Goal: Task Accomplishment & Management: Use online tool/utility

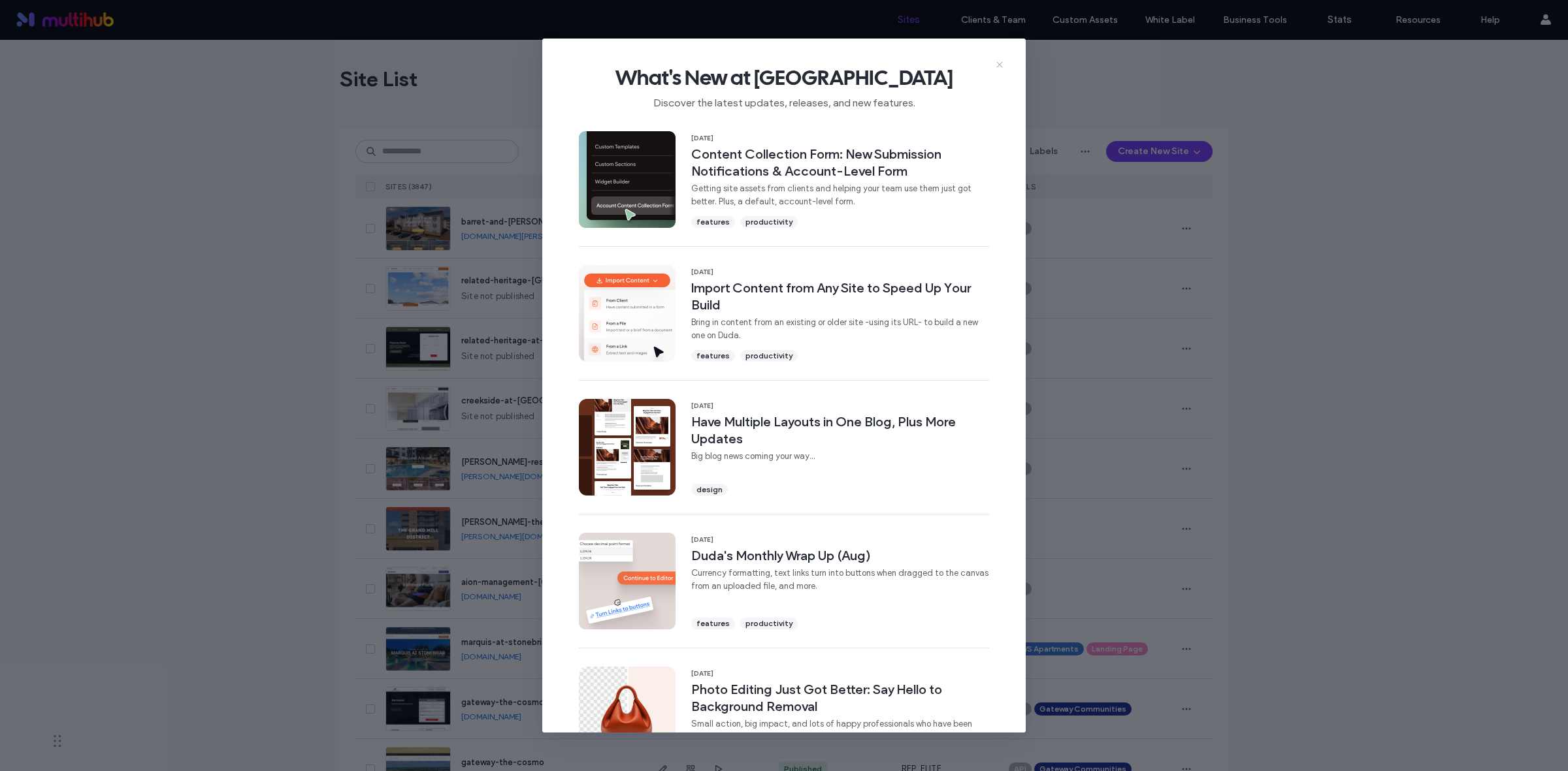
click at [995, 64] on icon at bounding box center [999, 65] width 11 height 11
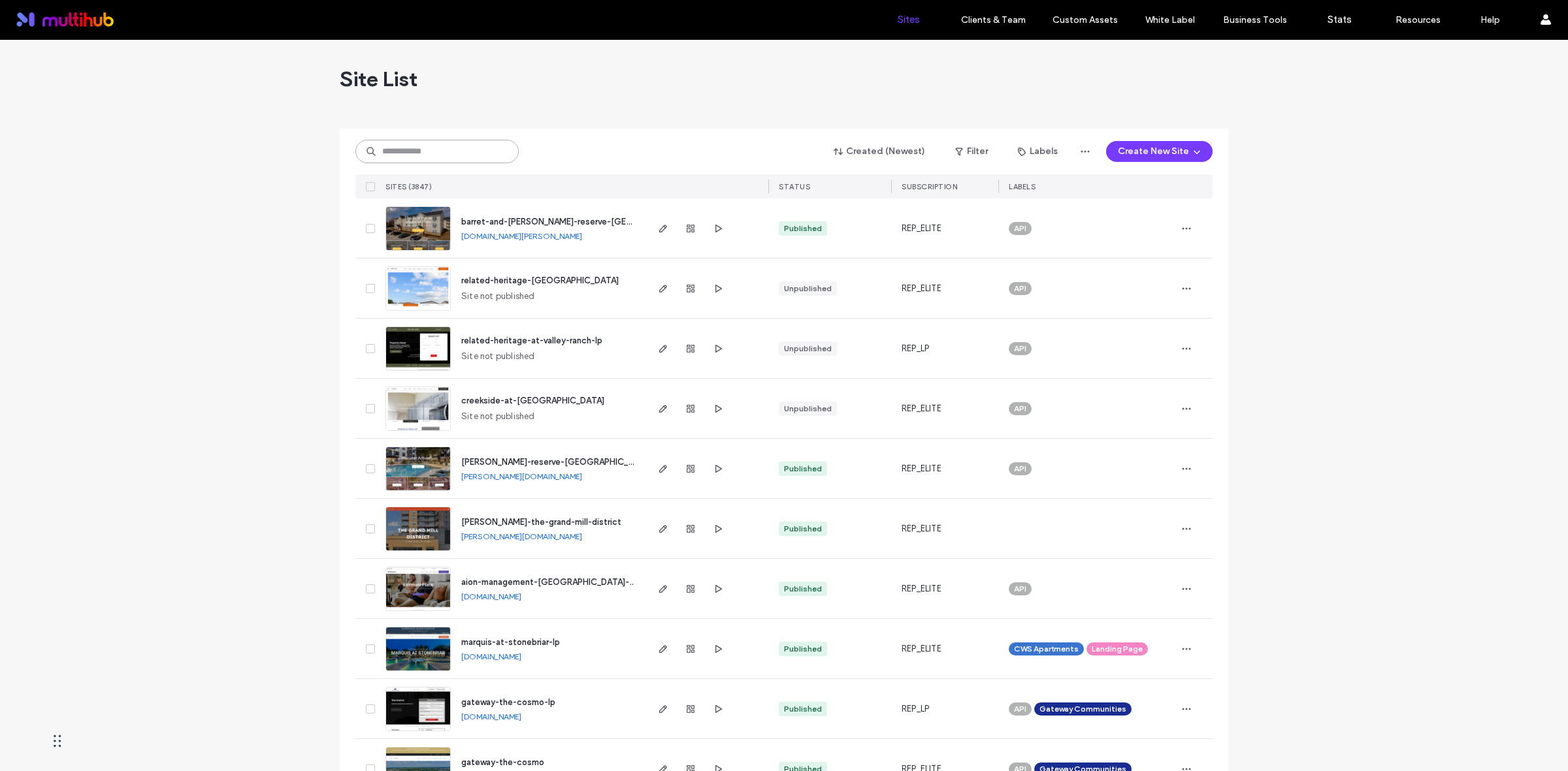
click at [423, 162] on input at bounding box center [437, 152] width 163 height 23
paste input "**********"
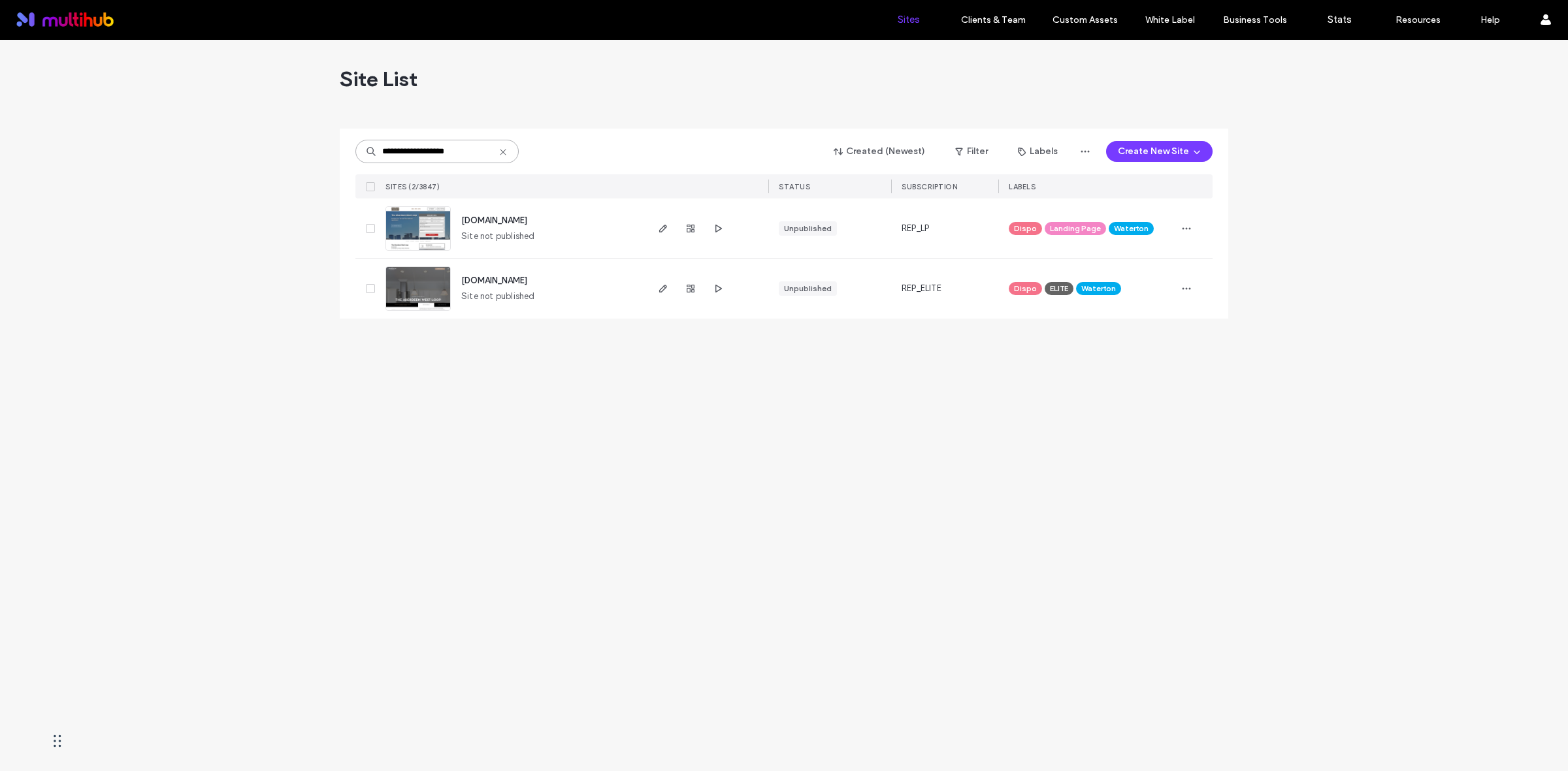
click at [414, 151] on input "**********" at bounding box center [437, 152] width 163 height 23
click at [393, 148] on input "**********" at bounding box center [437, 152] width 163 height 23
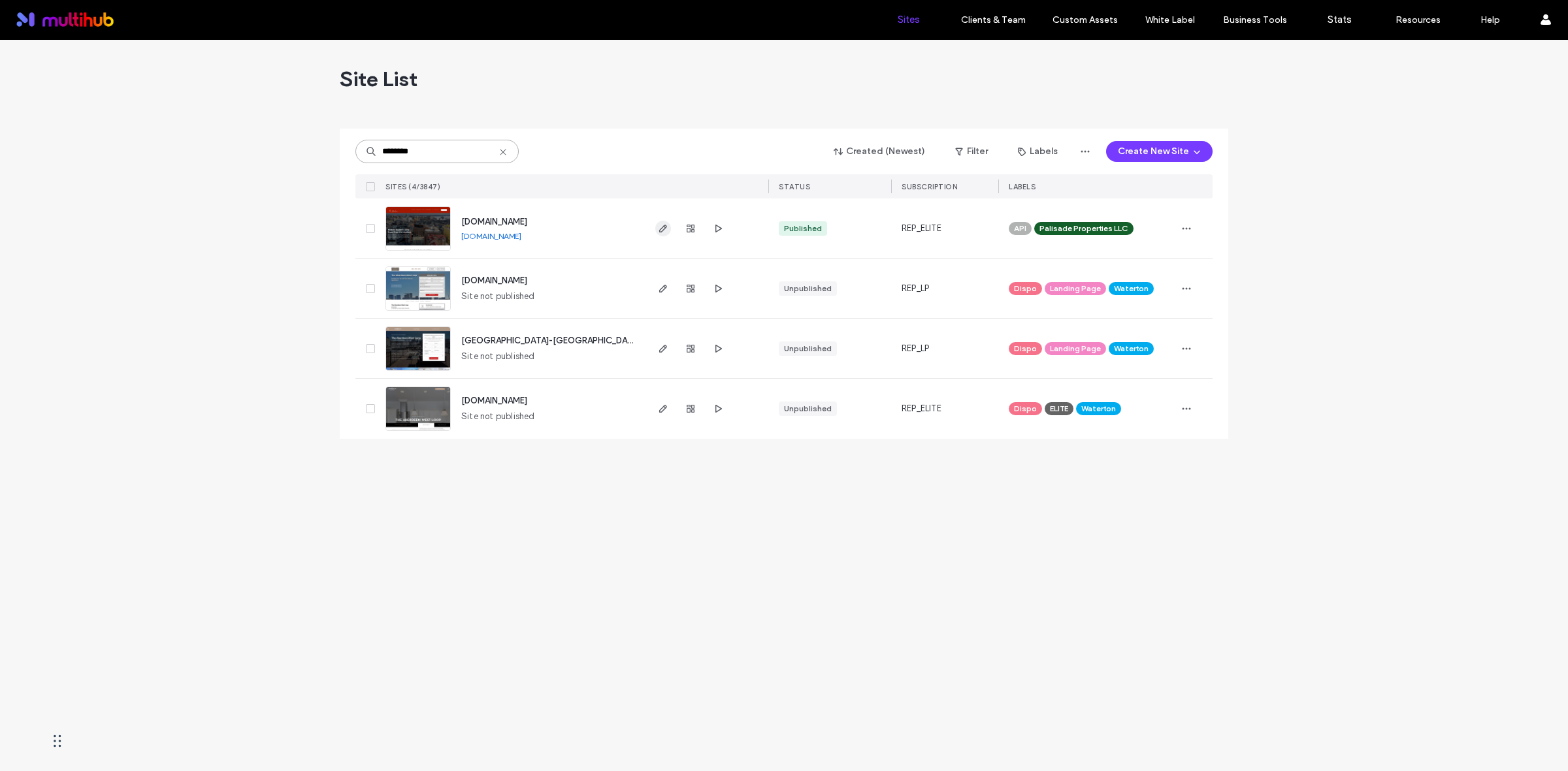
type input "********"
click at [664, 230] on icon "button" at bounding box center [663, 229] width 11 height 11
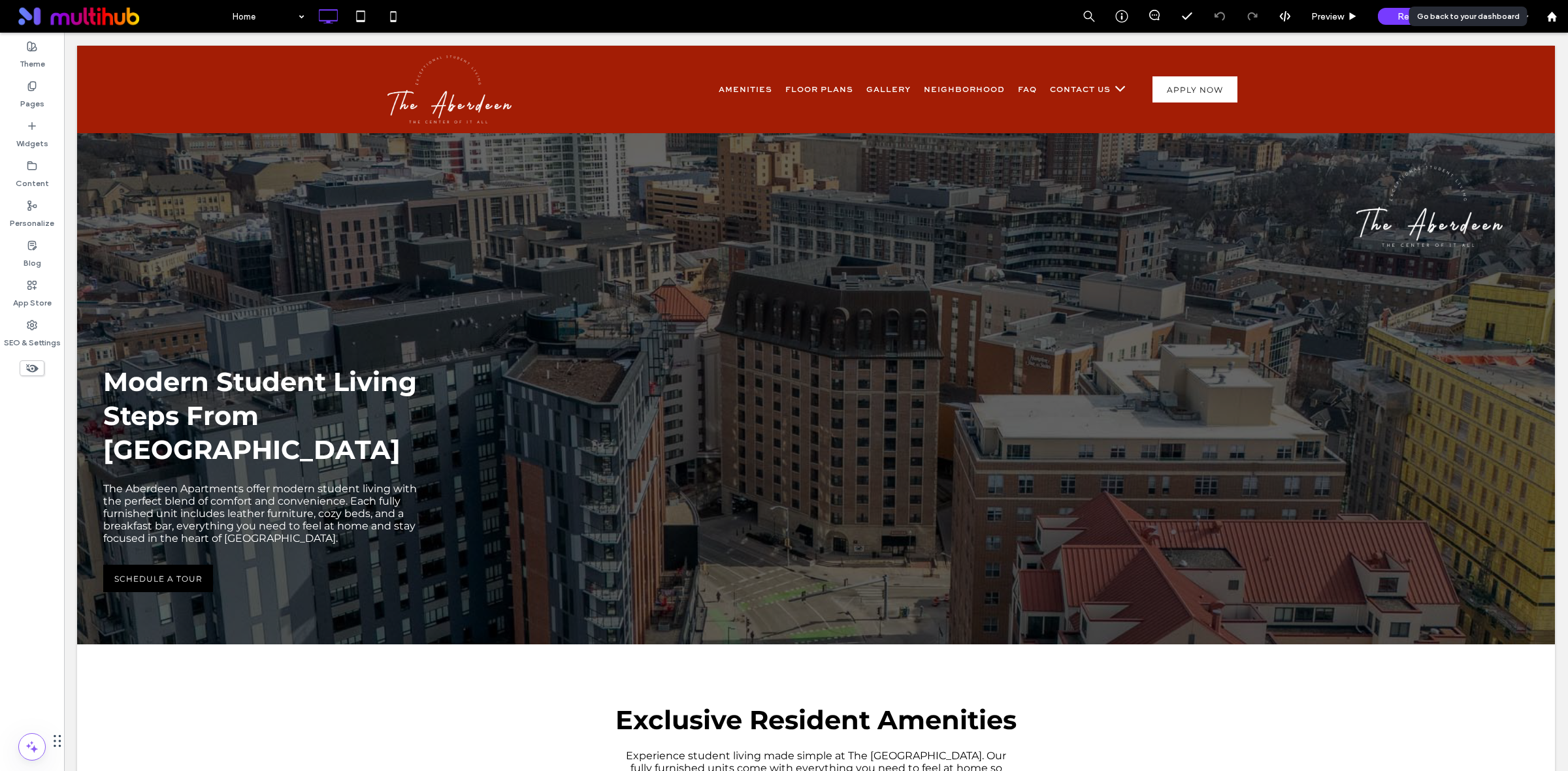
drag, startPoint x: 1564, startPoint y: 17, endPoint x: 1417, endPoint y: 17, distance: 147.0
click at [1564, 17] on div at bounding box center [1551, 16] width 31 height 11
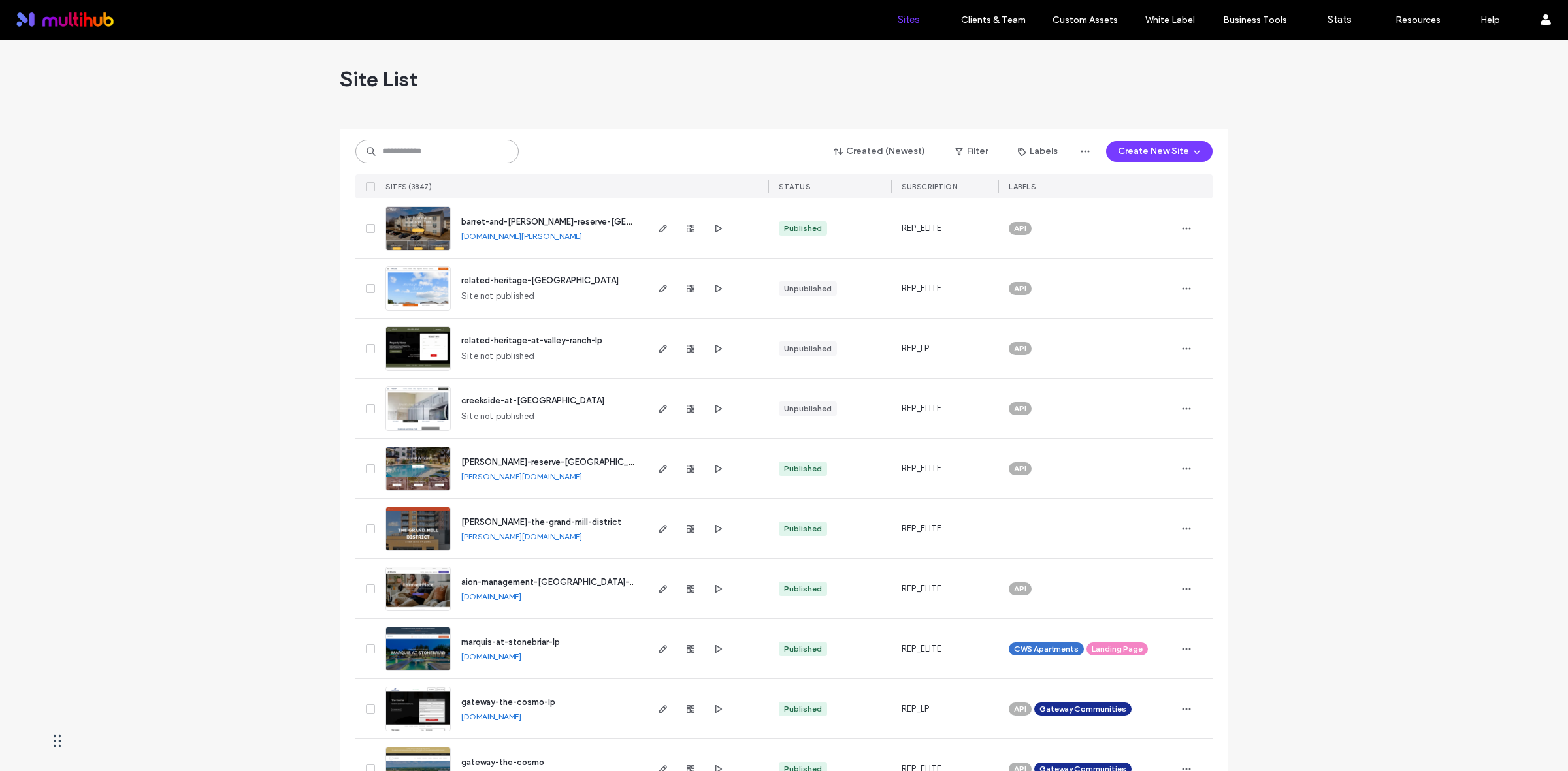
click at [417, 147] on input at bounding box center [437, 152] width 163 height 23
paste input "**********"
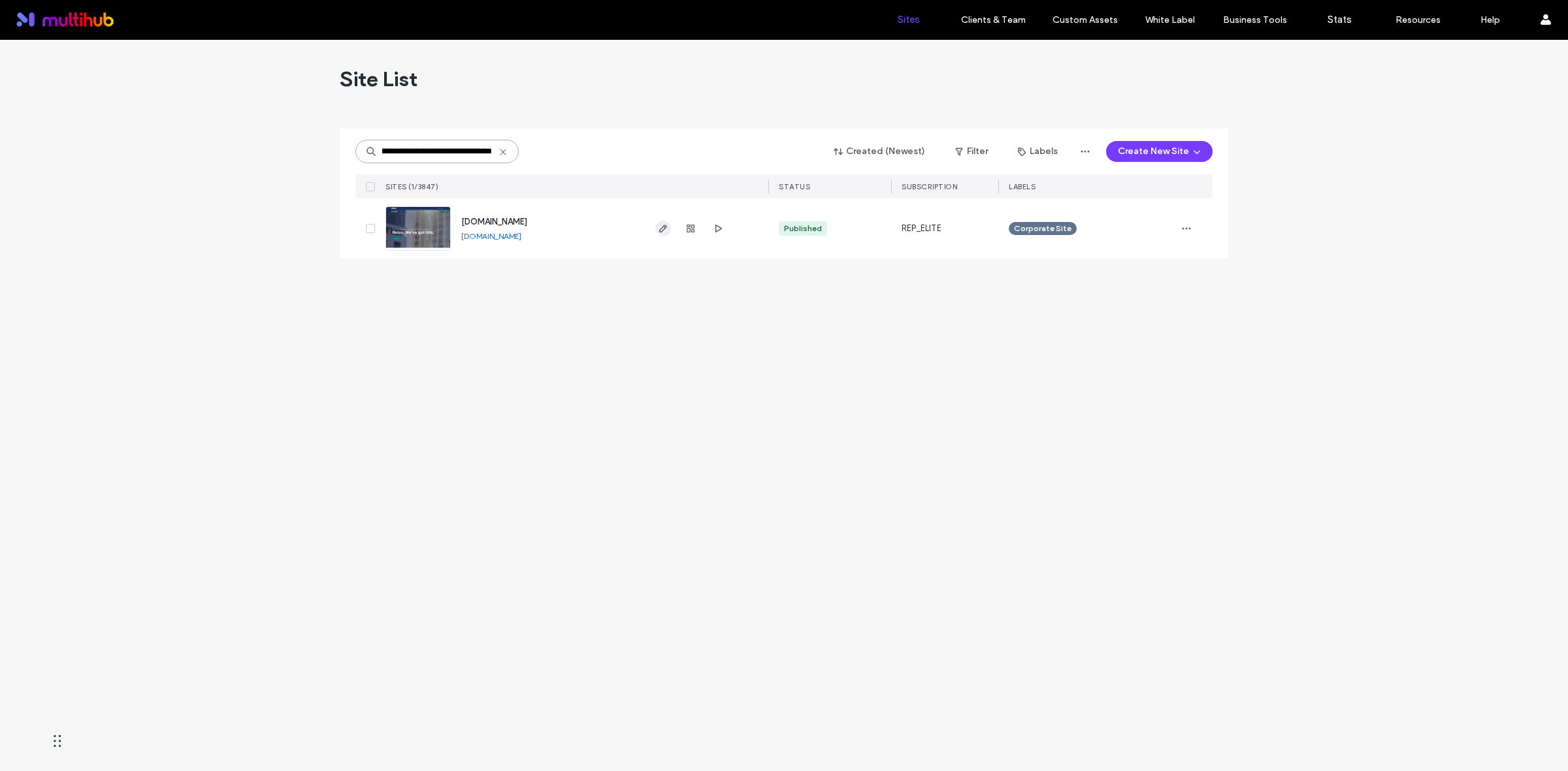
type input "**********"
click at [666, 223] on icon "button" at bounding box center [663, 229] width 11 height 11
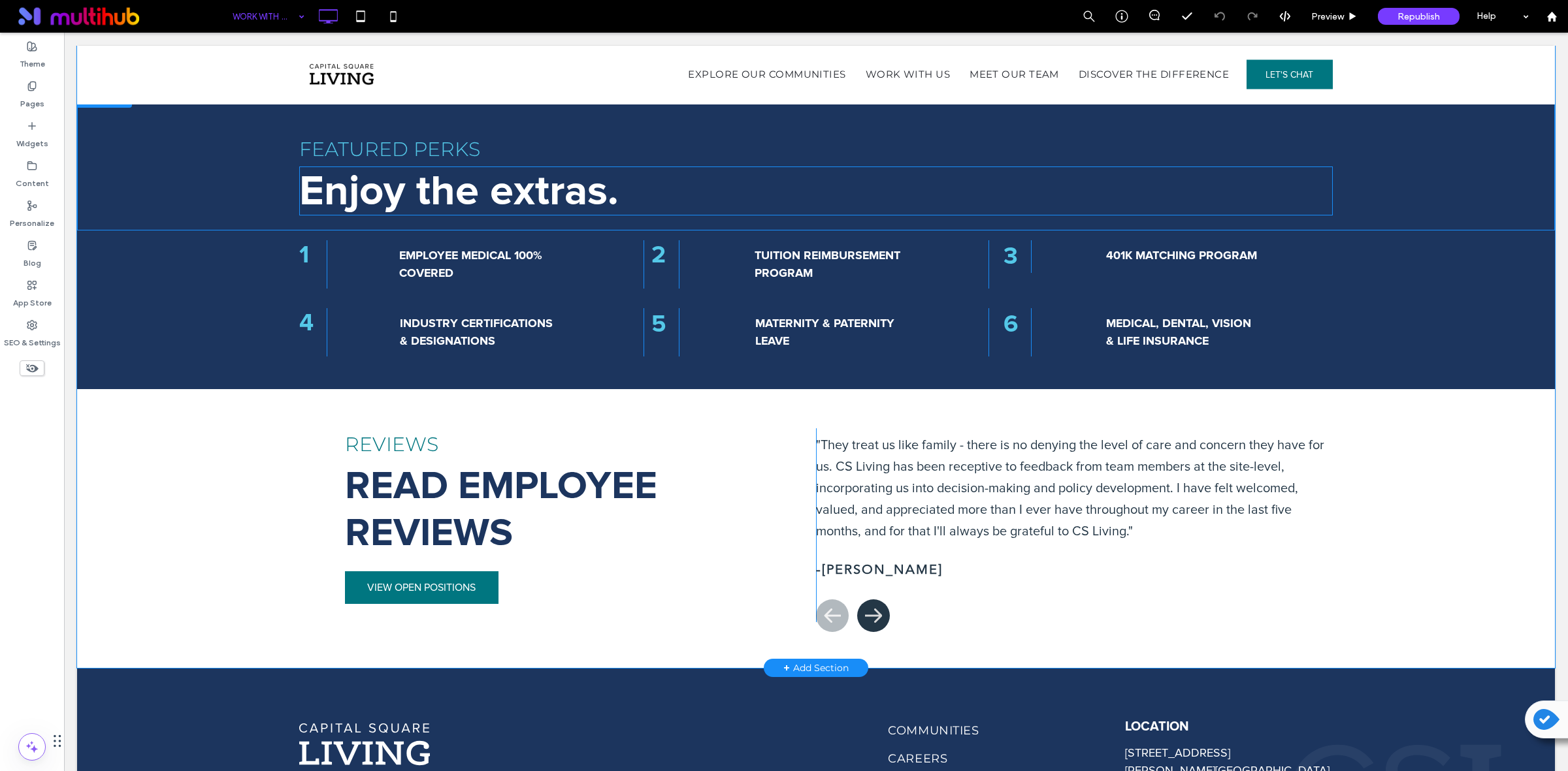
scroll to position [1278, 0]
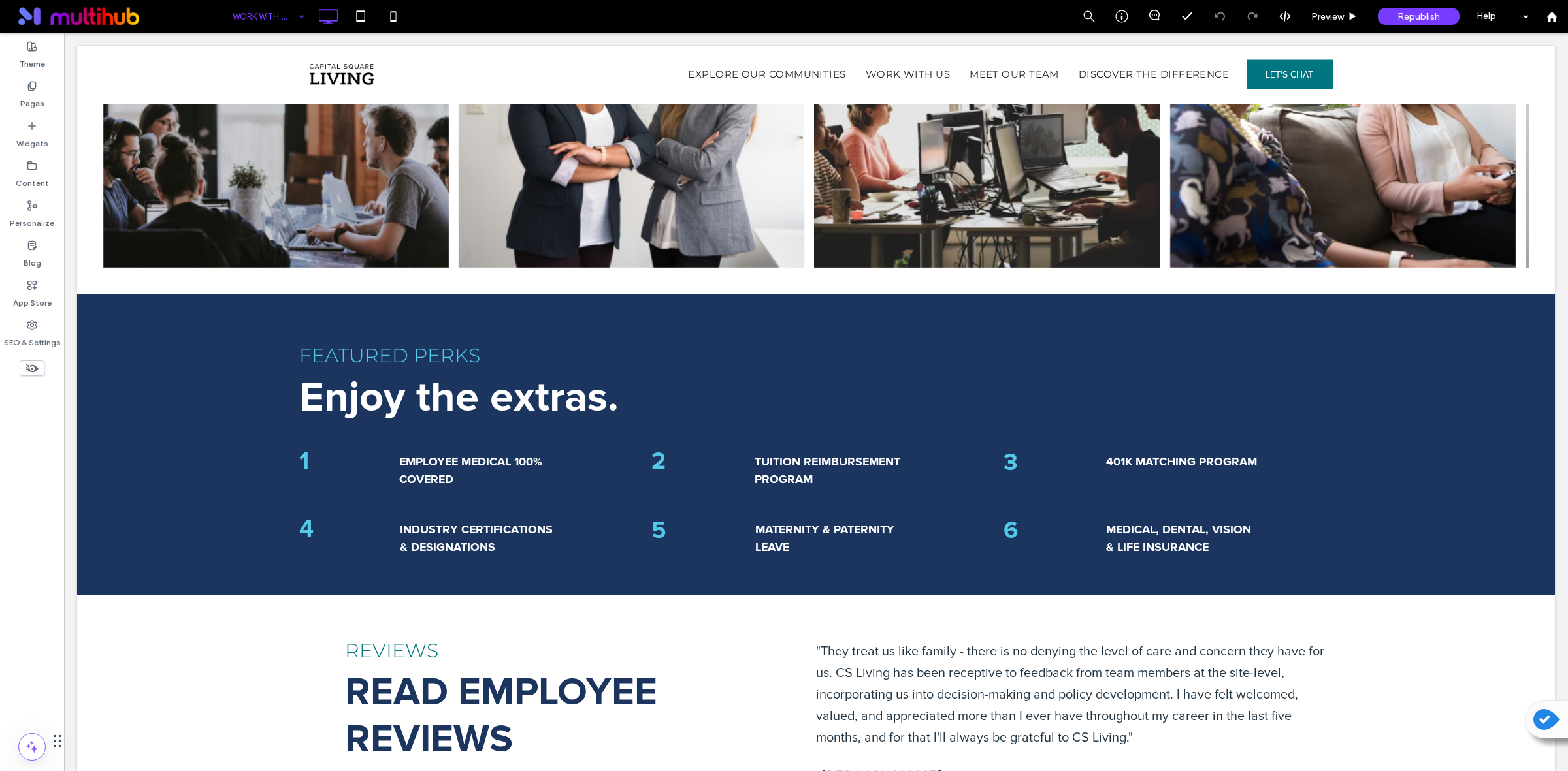
click at [248, 21] on input at bounding box center [265, 16] width 65 height 32
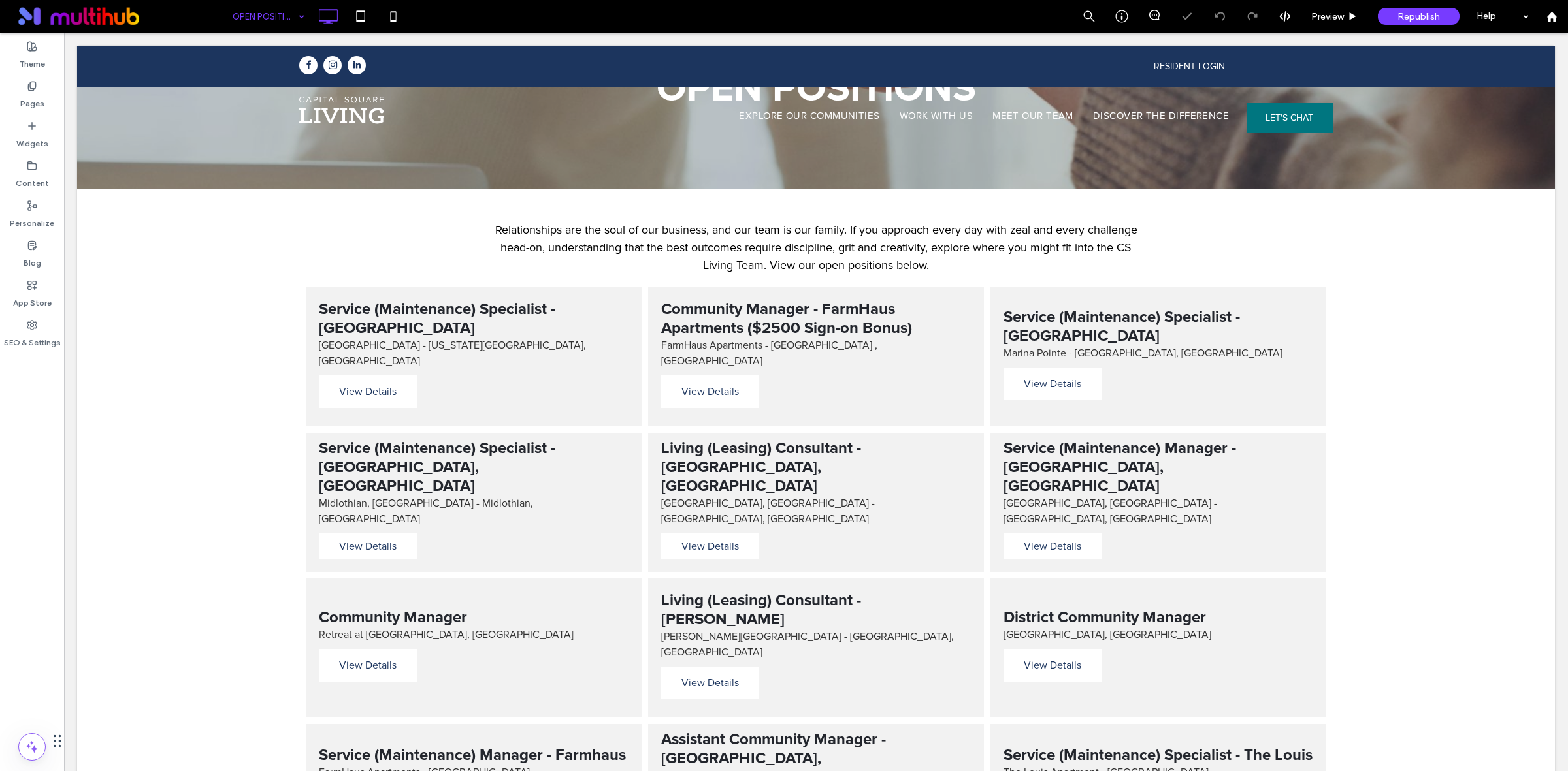
scroll to position [245, 0]
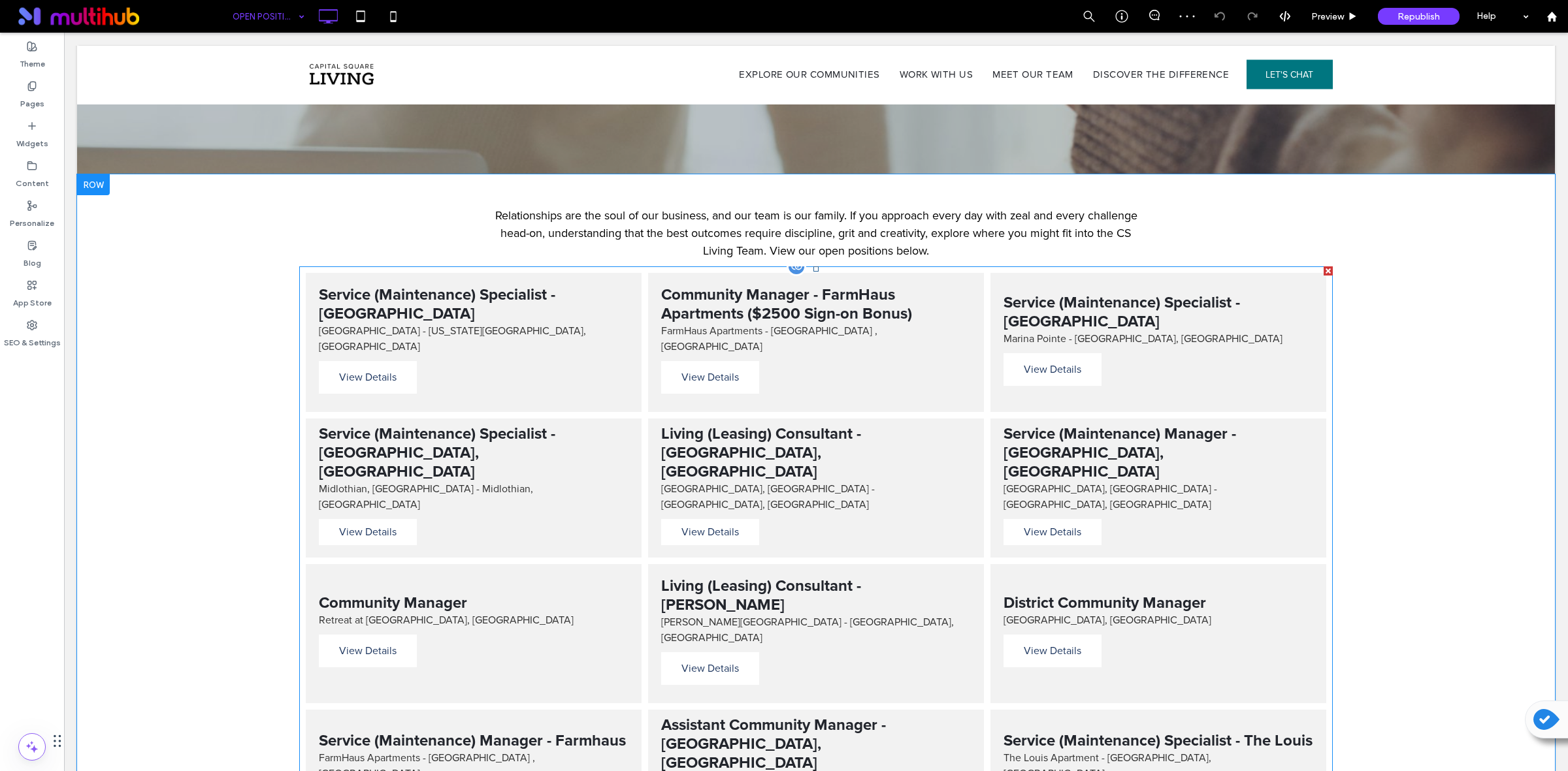
click at [788, 273] on div at bounding box center [797, 266] width 20 height 20
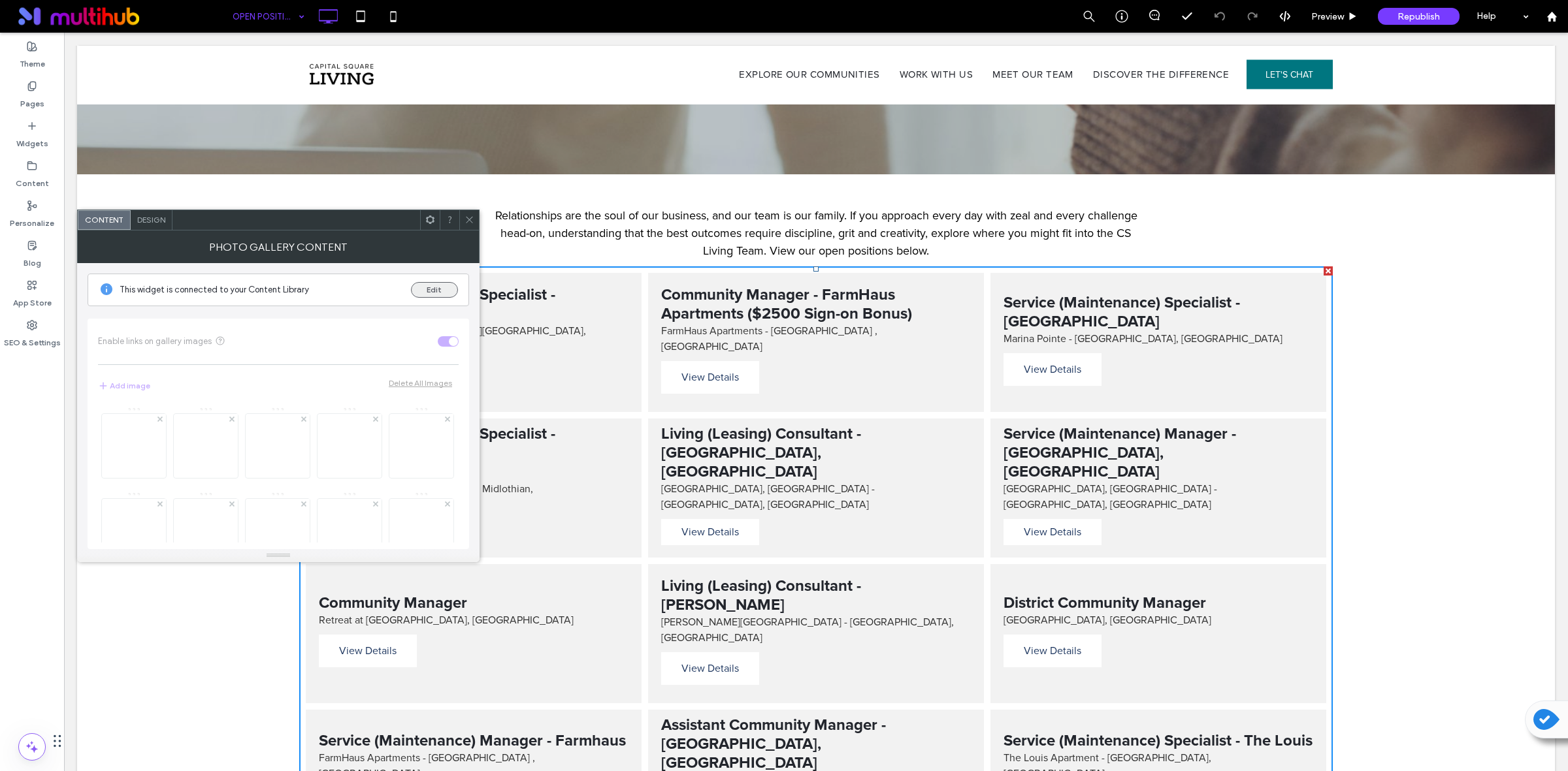
click at [439, 290] on button "Edit" at bounding box center [434, 290] width 47 height 15
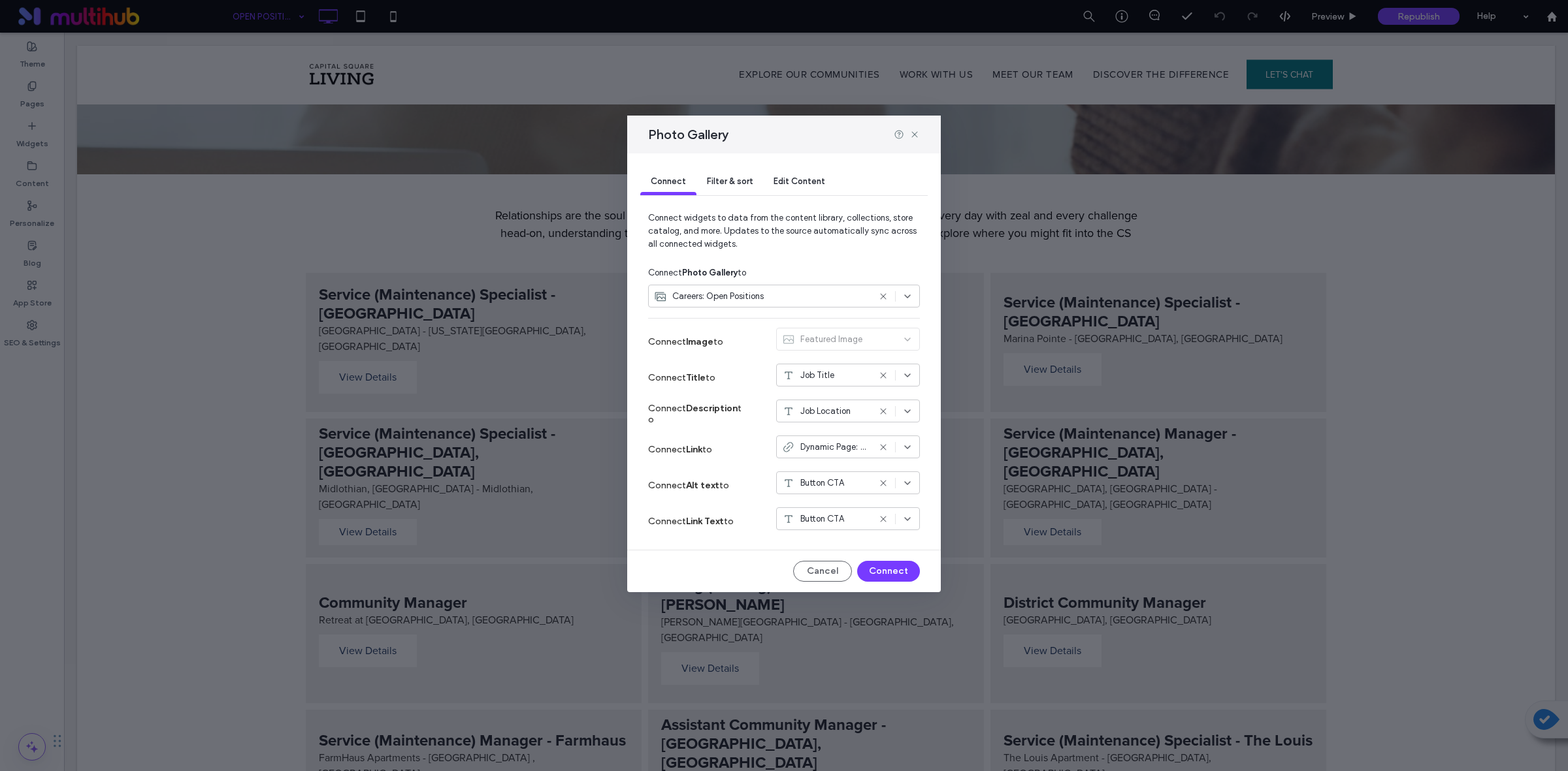
click at [795, 179] on span "Edit Content" at bounding box center [799, 181] width 52 height 10
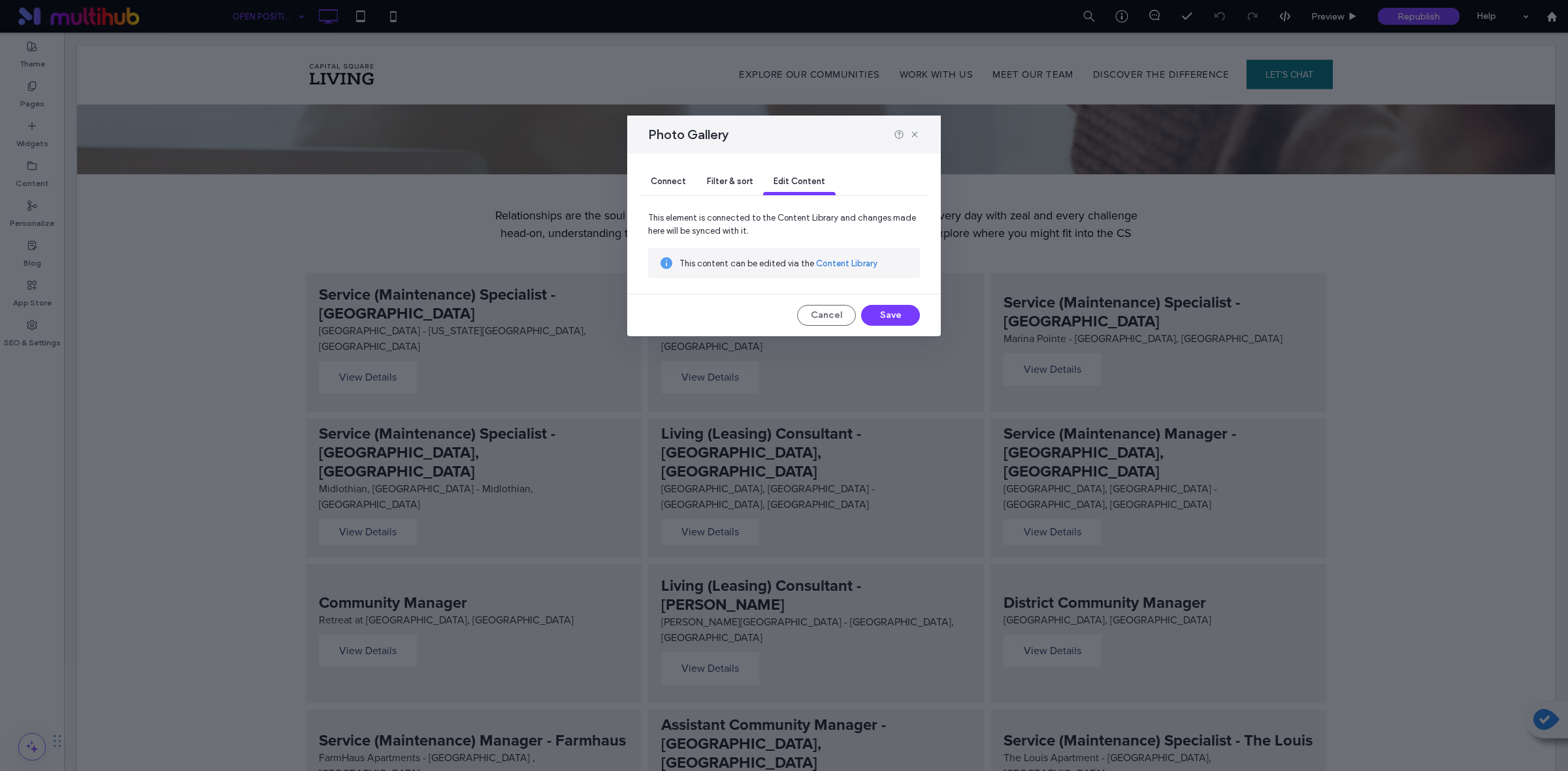
drag, startPoint x: 852, startPoint y: 260, endPoint x: 790, endPoint y: 227, distance: 70.2
click at [852, 260] on link "Content Library" at bounding box center [847, 264] width 61 height 13
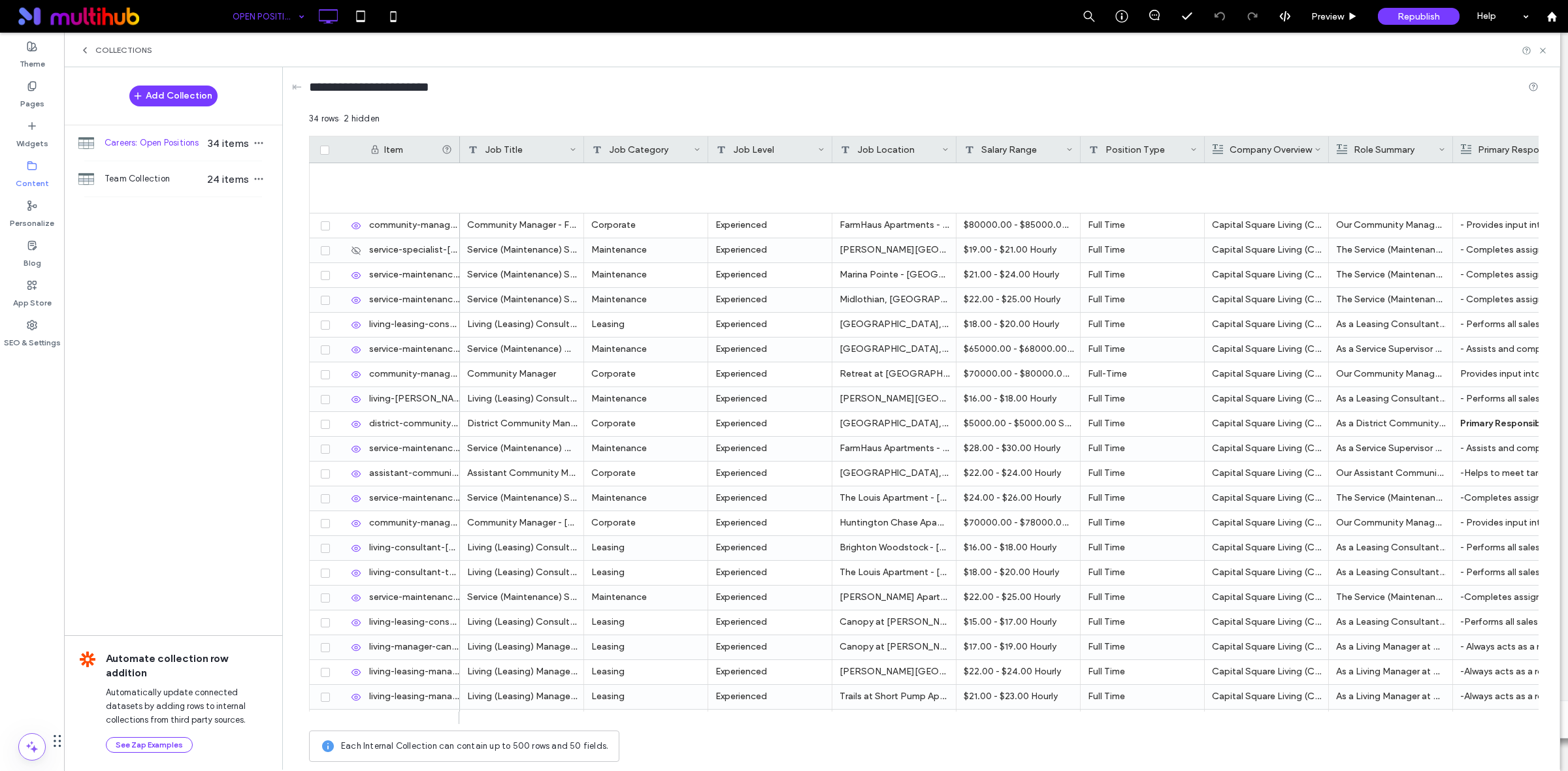
scroll to position [321, 0]
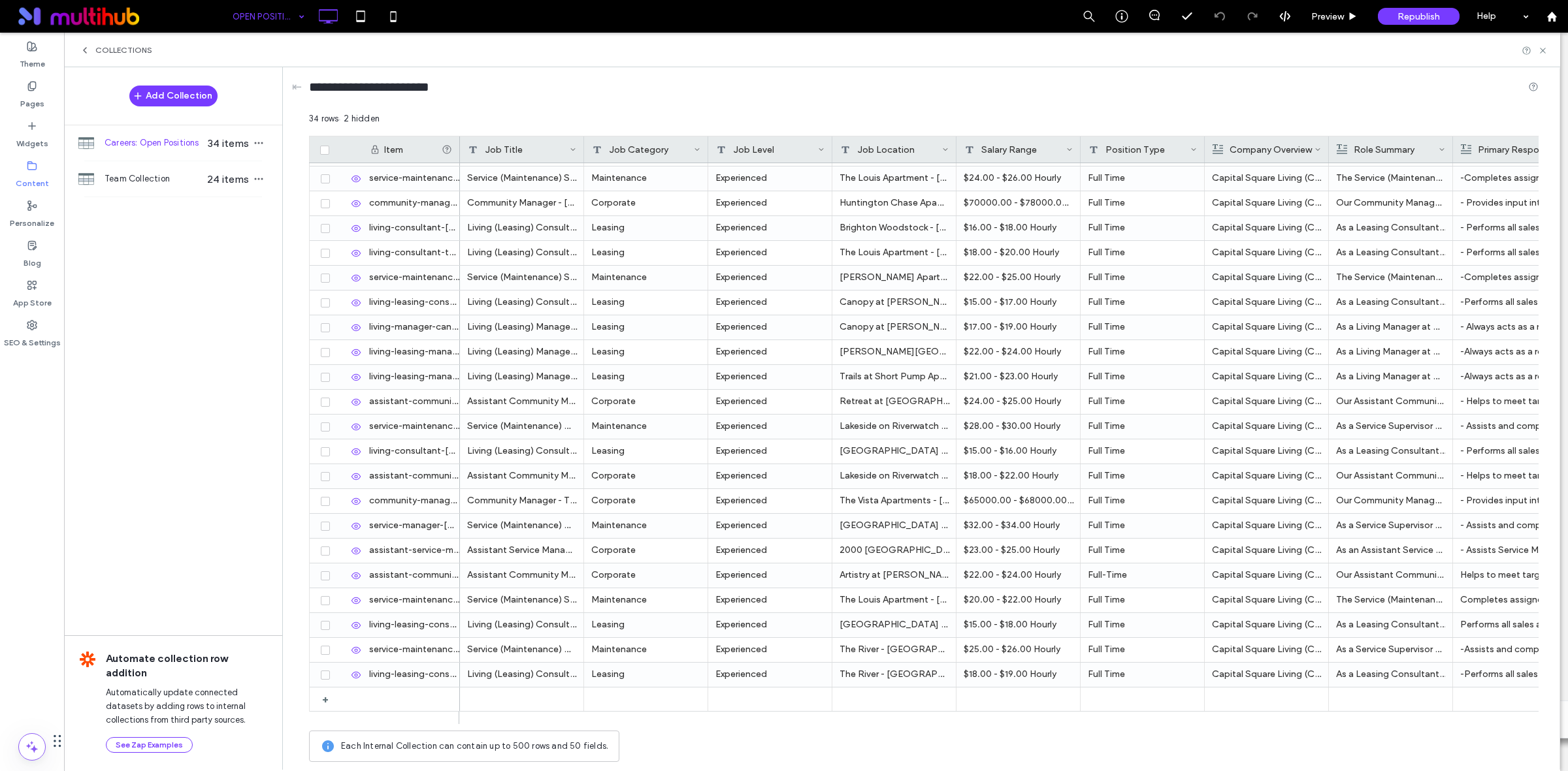
click at [213, 453] on div "Add Collection Careers: Open Positions 34 items Team Collection 24 items Automa…" at bounding box center [172, 418] width 218 height 701
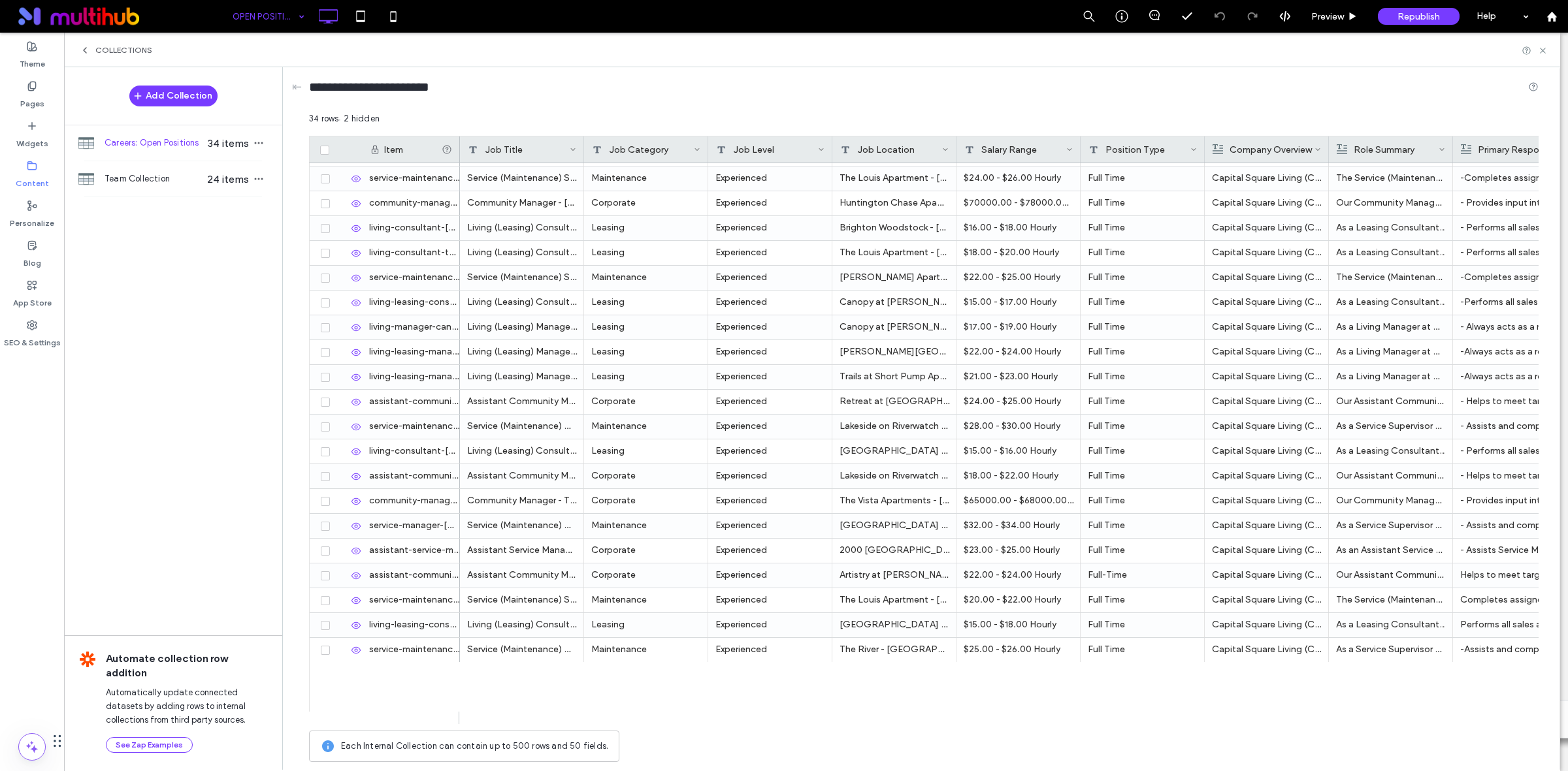
scroll to position [0, 0]
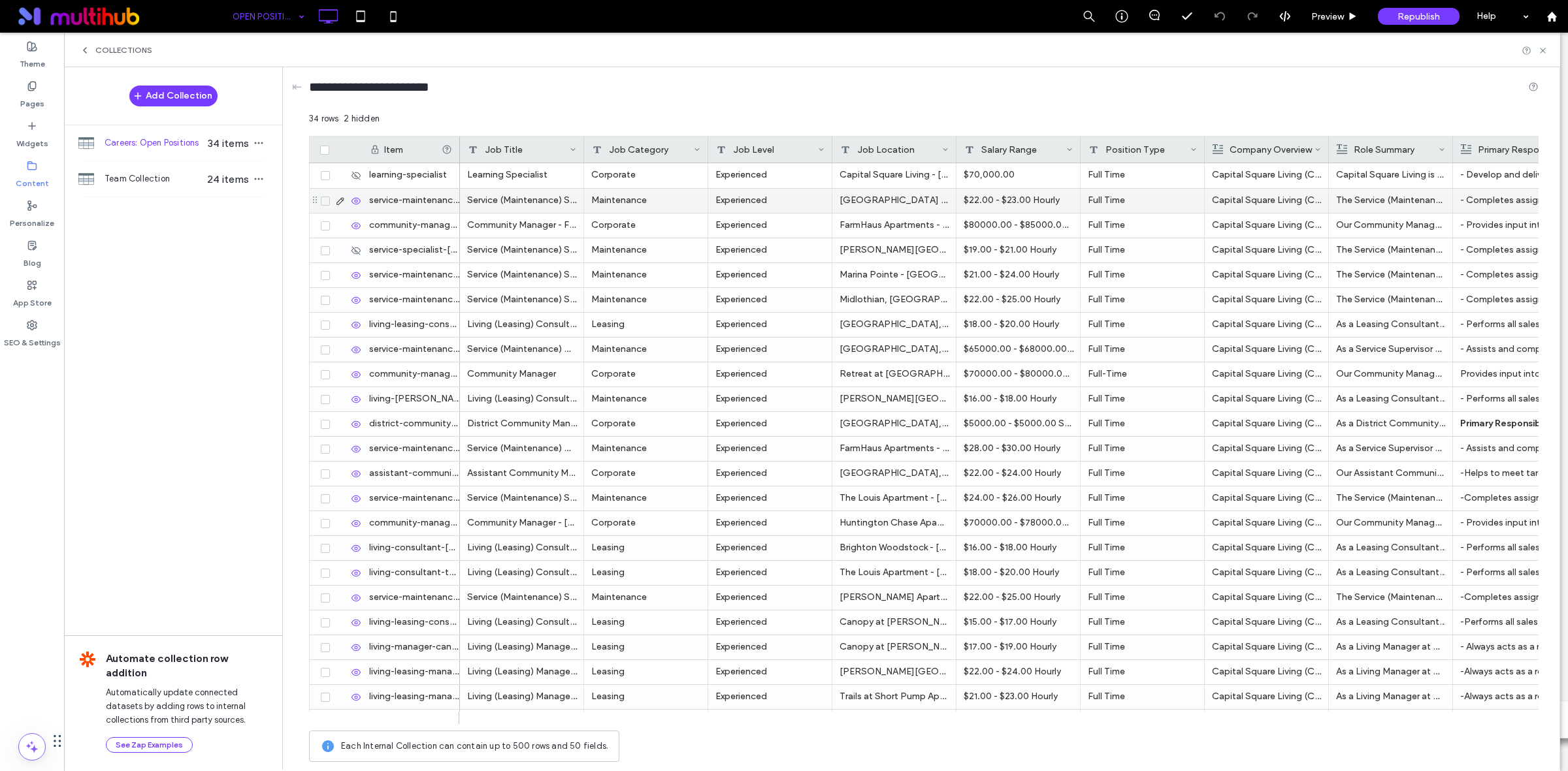
click at [336, 197] on icon at bounding box center [341, 201] width 11 height 11
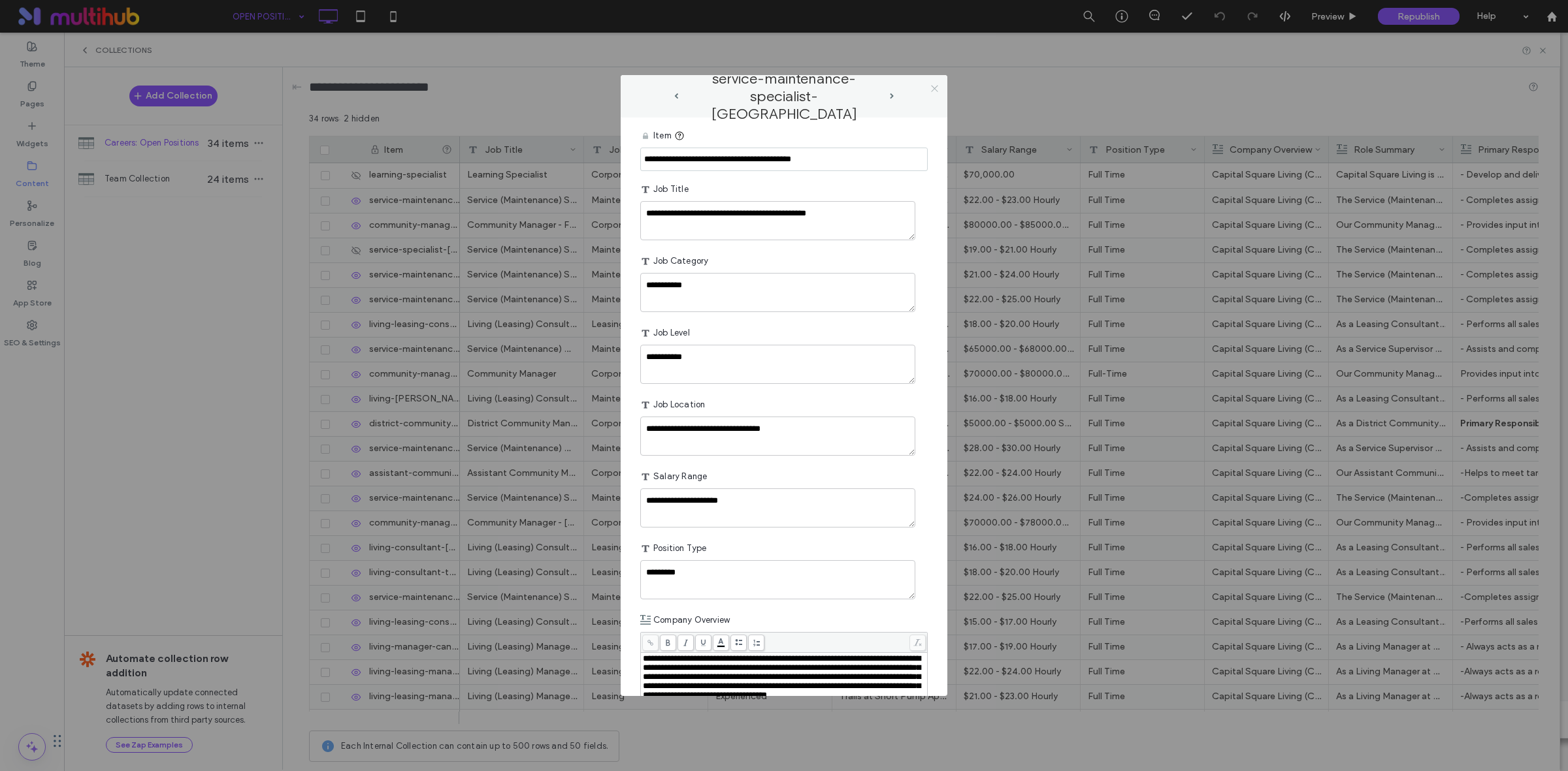
click at [936, 89] on icon at bounding box center [934, 88] width 10 height 10
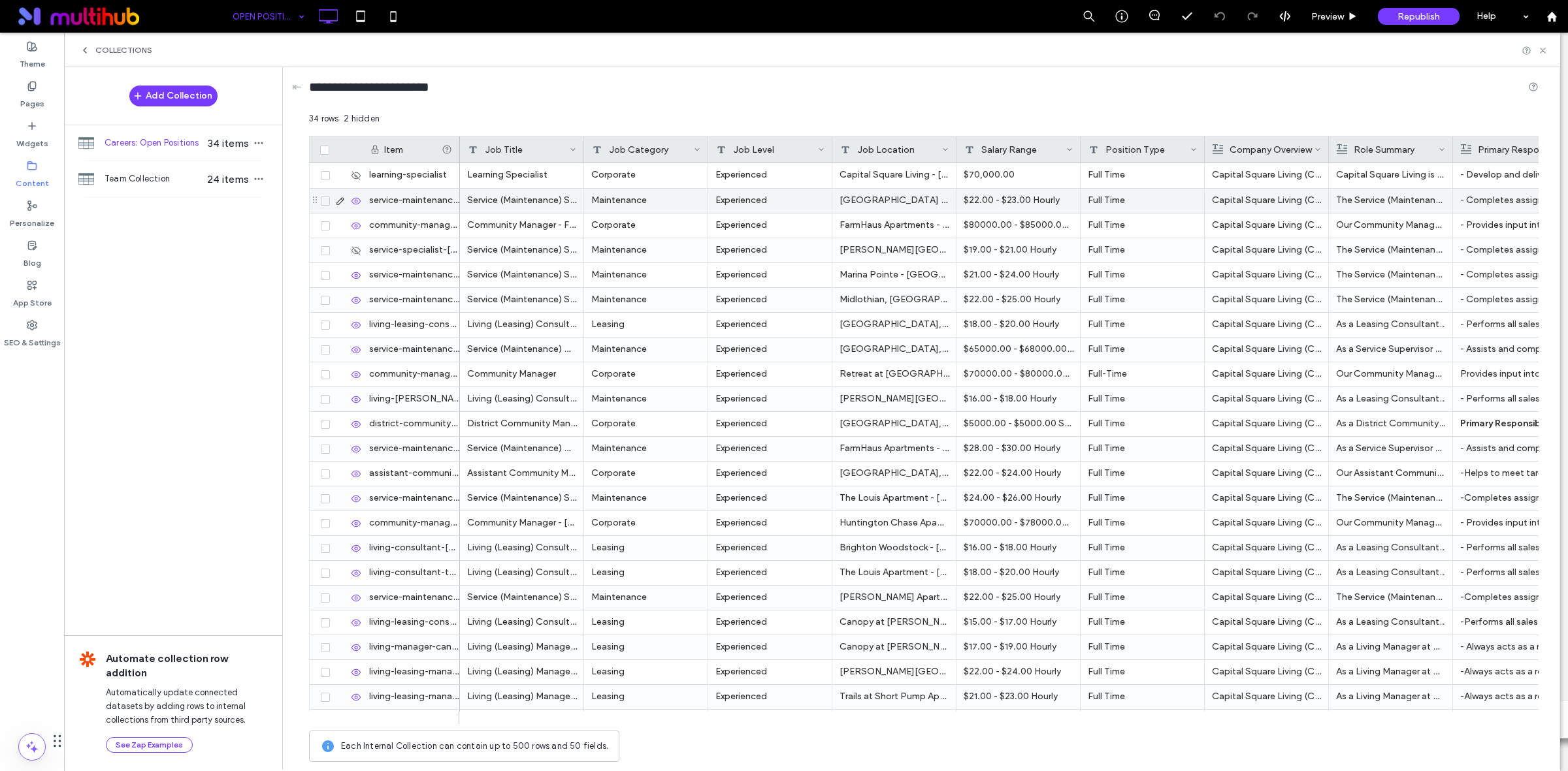
click at [324, 198] on span at bounding box center [326, 201] width 9 height 9
click at [326, 381] on span at bounding box center [326, 377] width 9 height 9
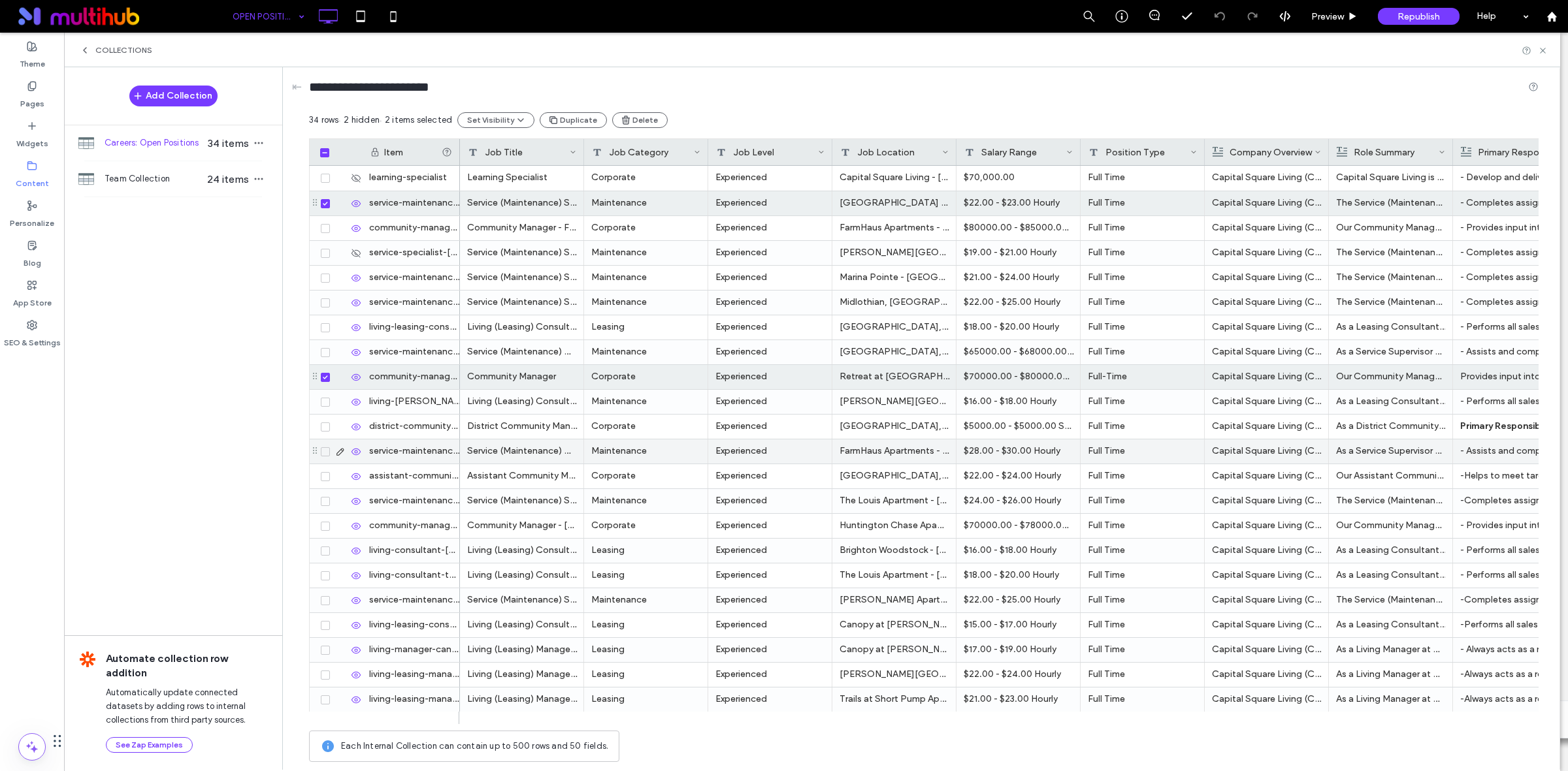
click at [338, 452] on use at bounding box center [340, 452] width 7 height 7
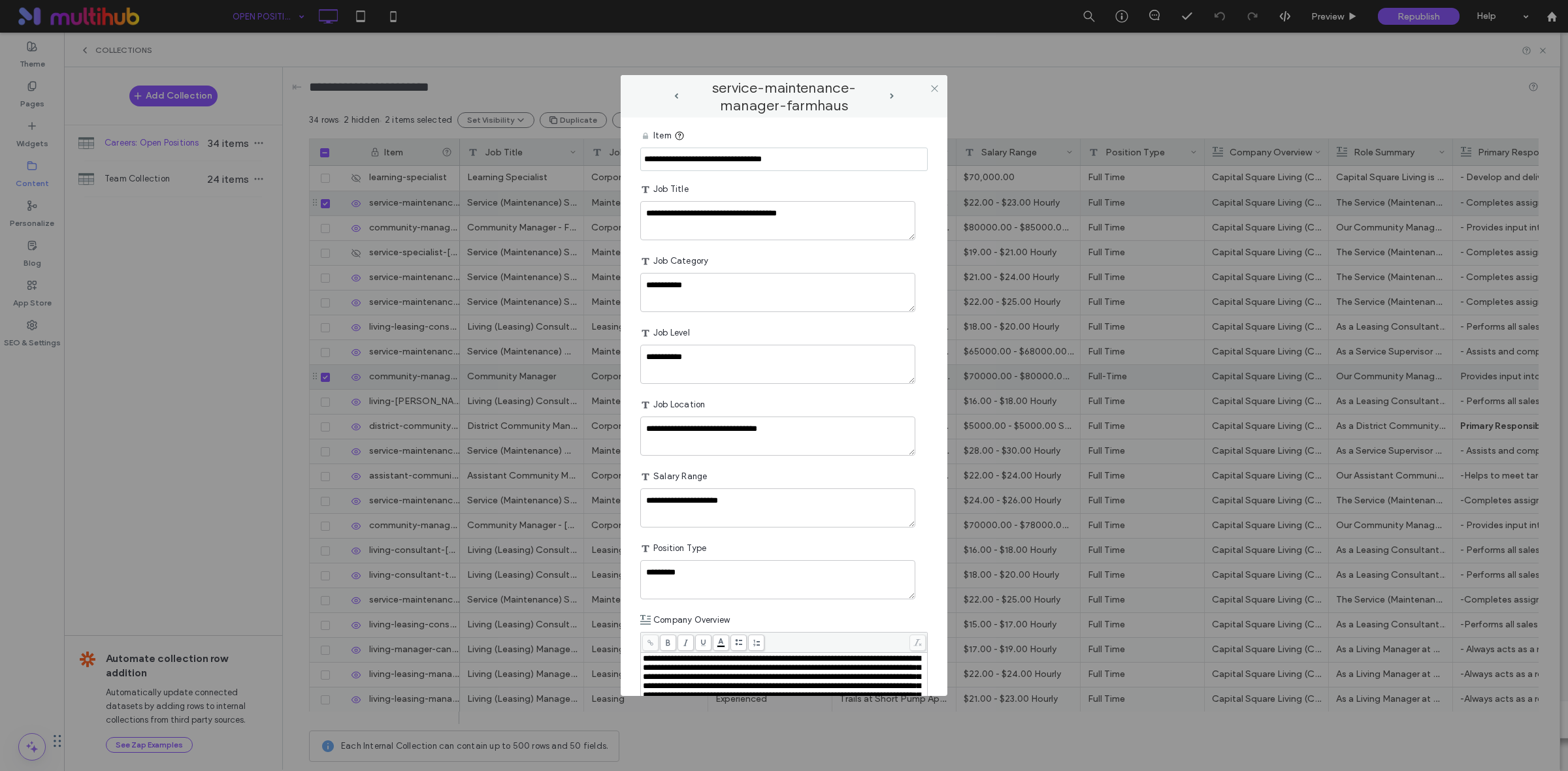
click at [170, 504] on div "**********" at bounding box center [784, 386] width 1568 height 771
click at [934, 88] on use at bounding box center [934, 88] width 6 height 6
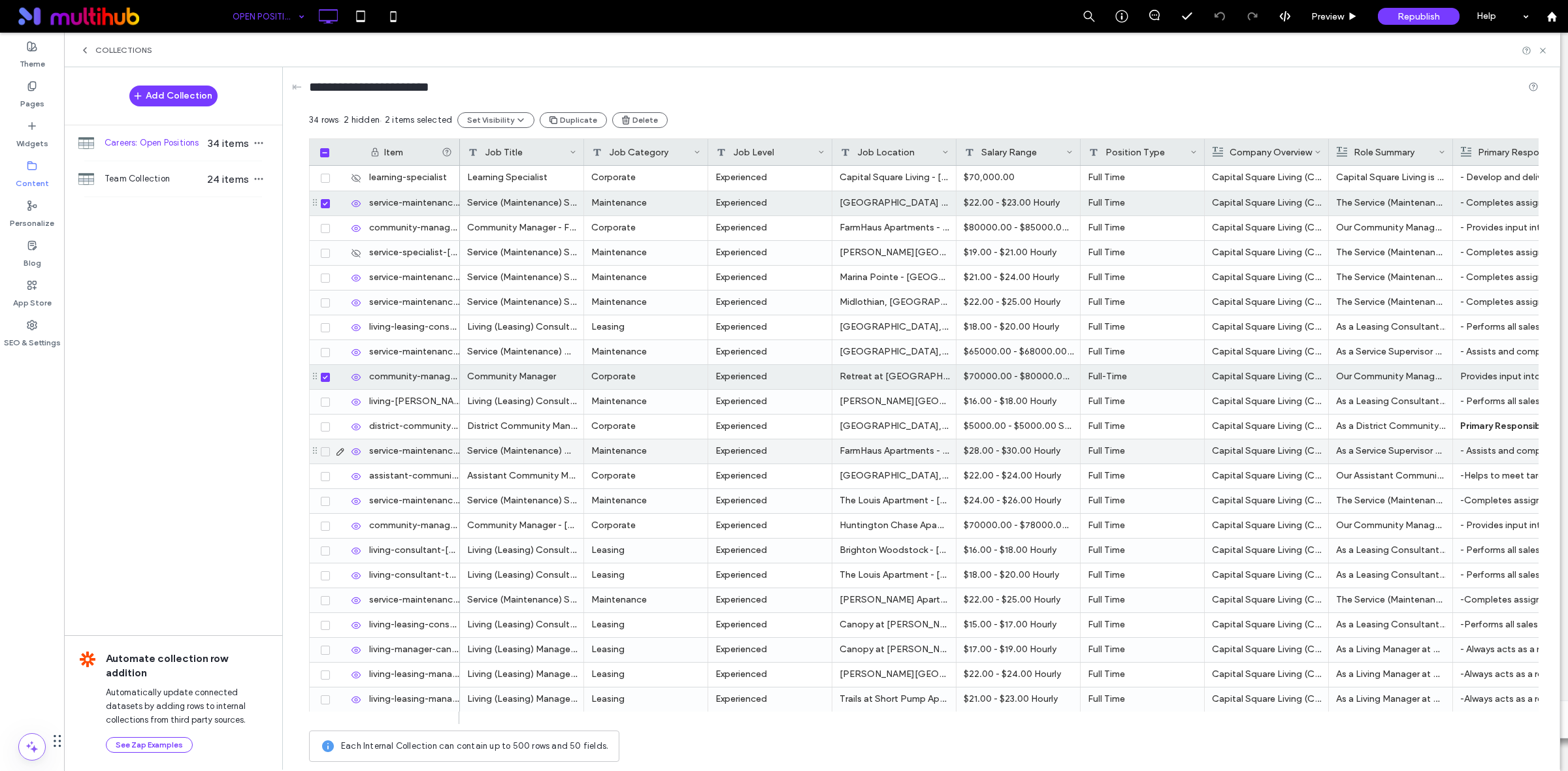
click at [324, 453] on icon at bounding box center [325, 452] width 4 height 4
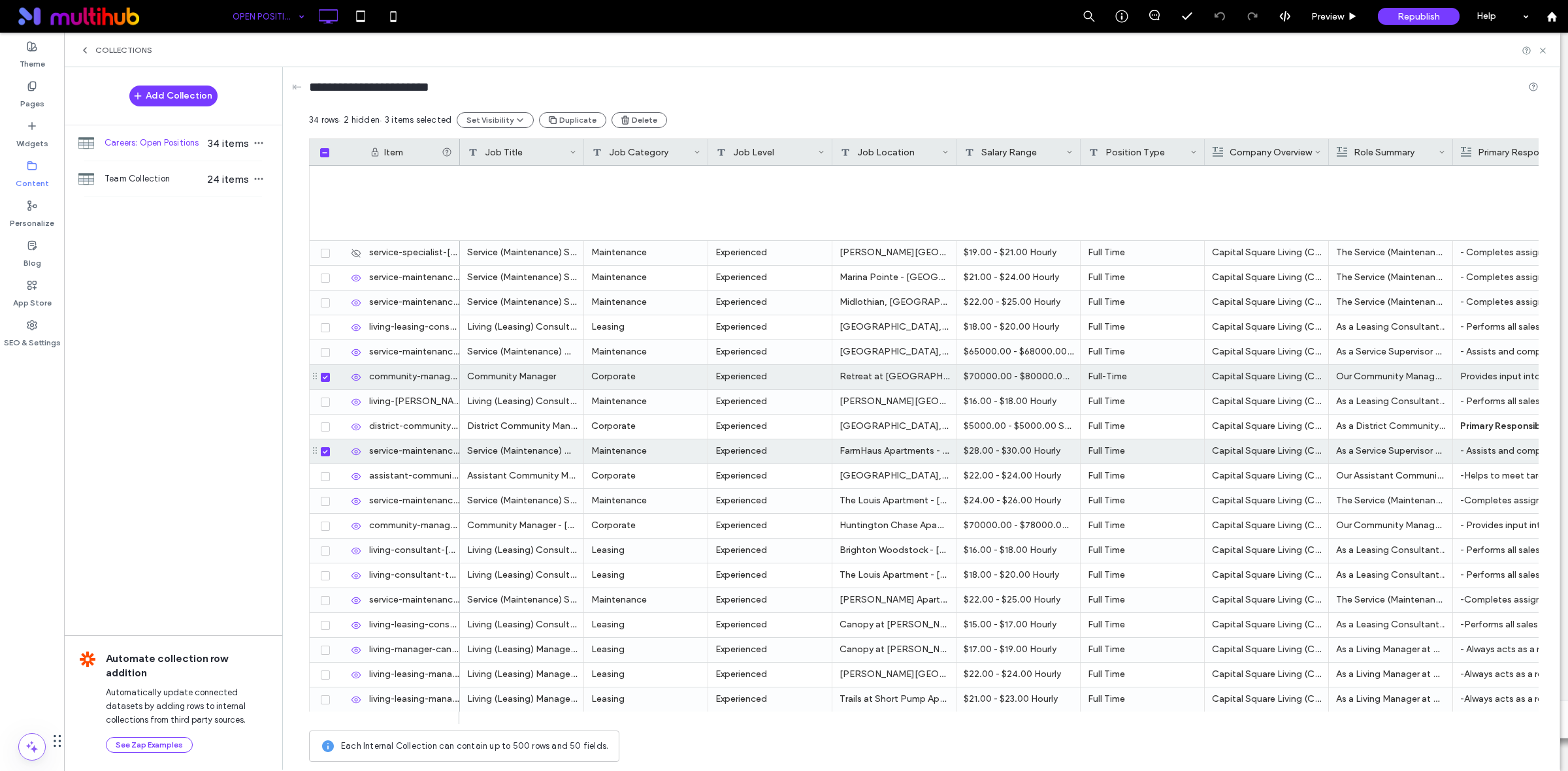
scroll to position [324, 0]
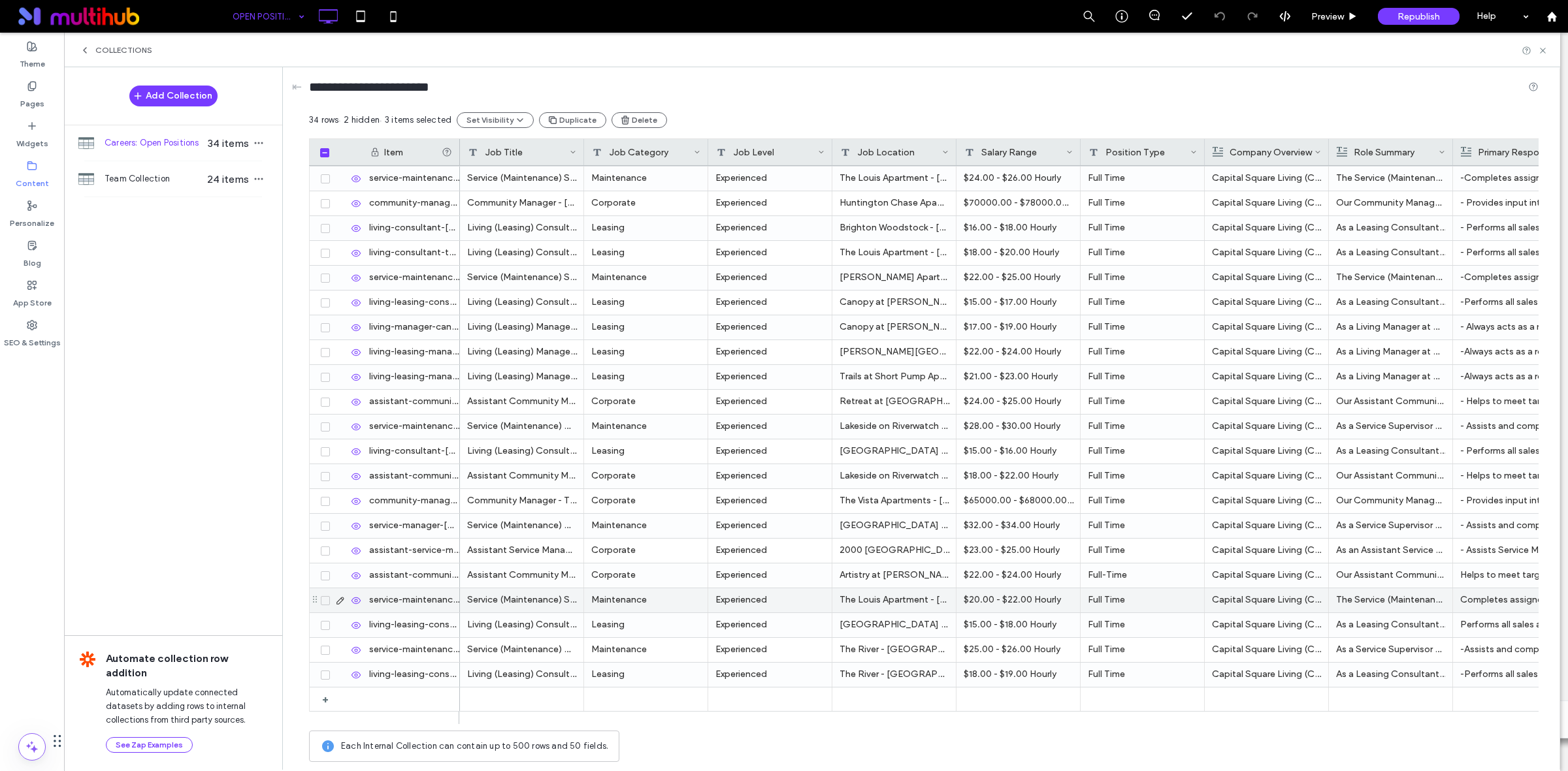
click at [341, 600] on icon at bounding box center [341, 601] width 11 height 11
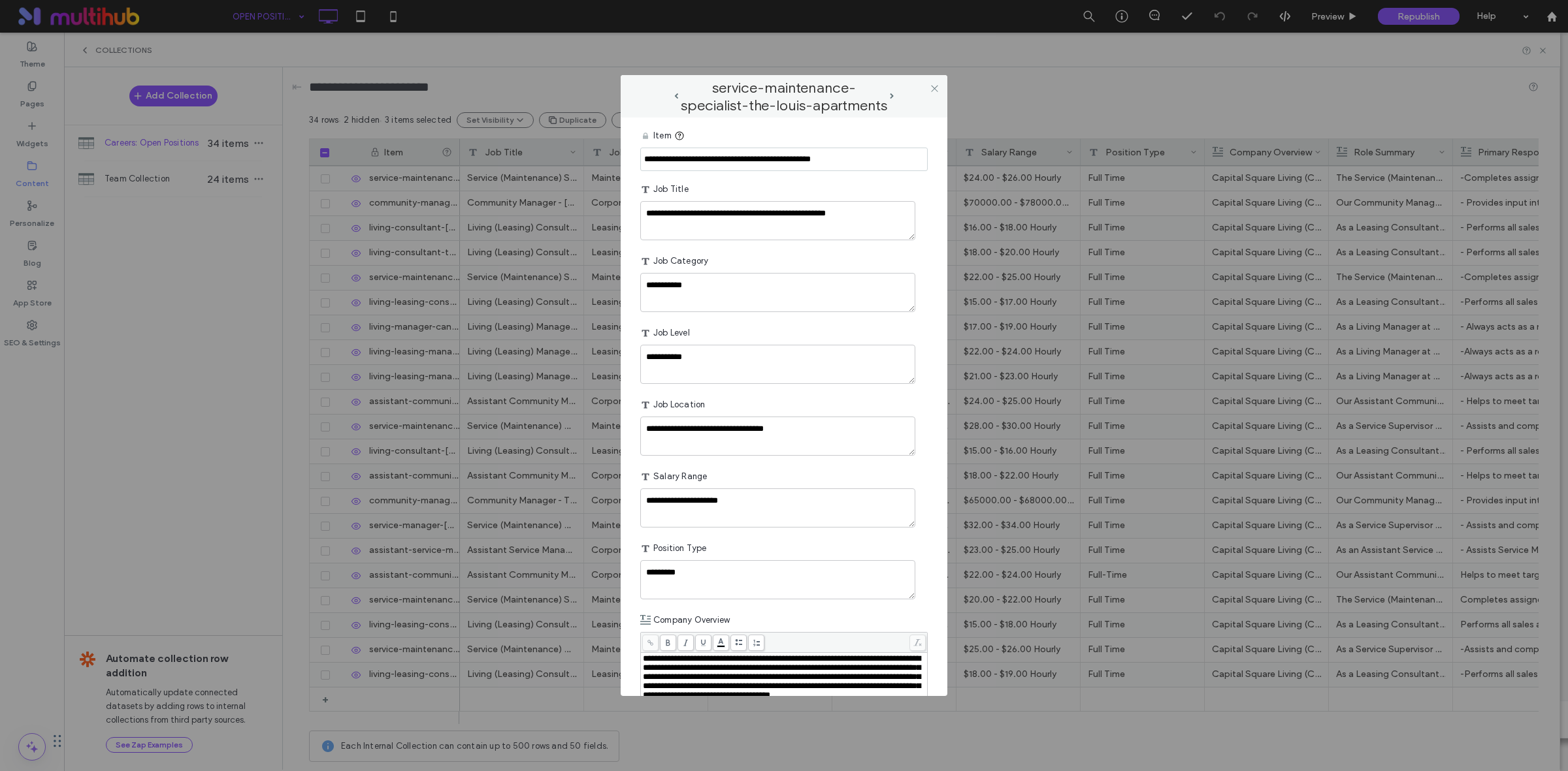
click at [210, 565] on div "**********" at bounding box center [784, 386] width 1568 height 771
click at [932, 83] on icon at bounding box center [934, 88] width 10 height 10
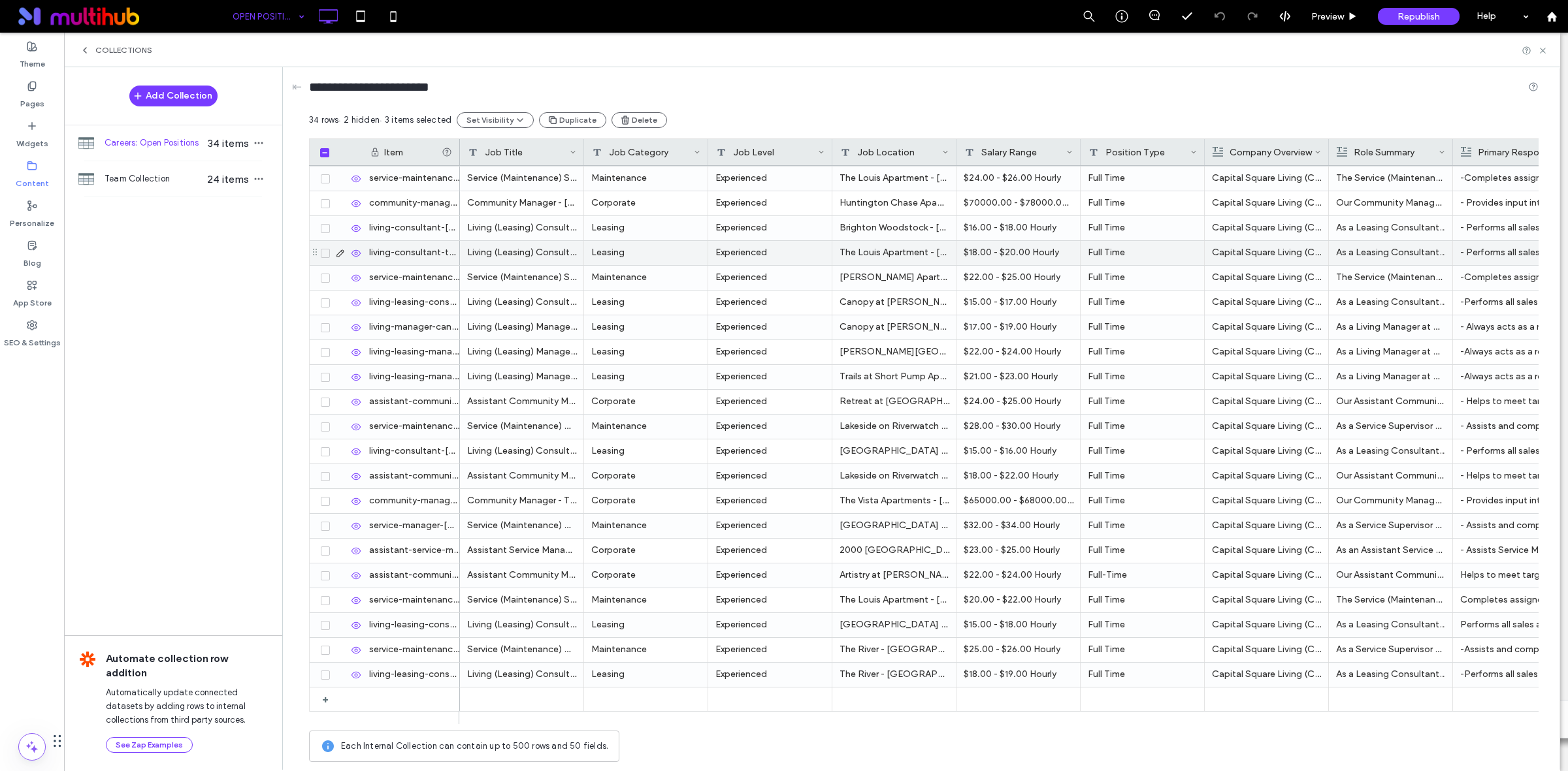
scroll to position [241, 0]
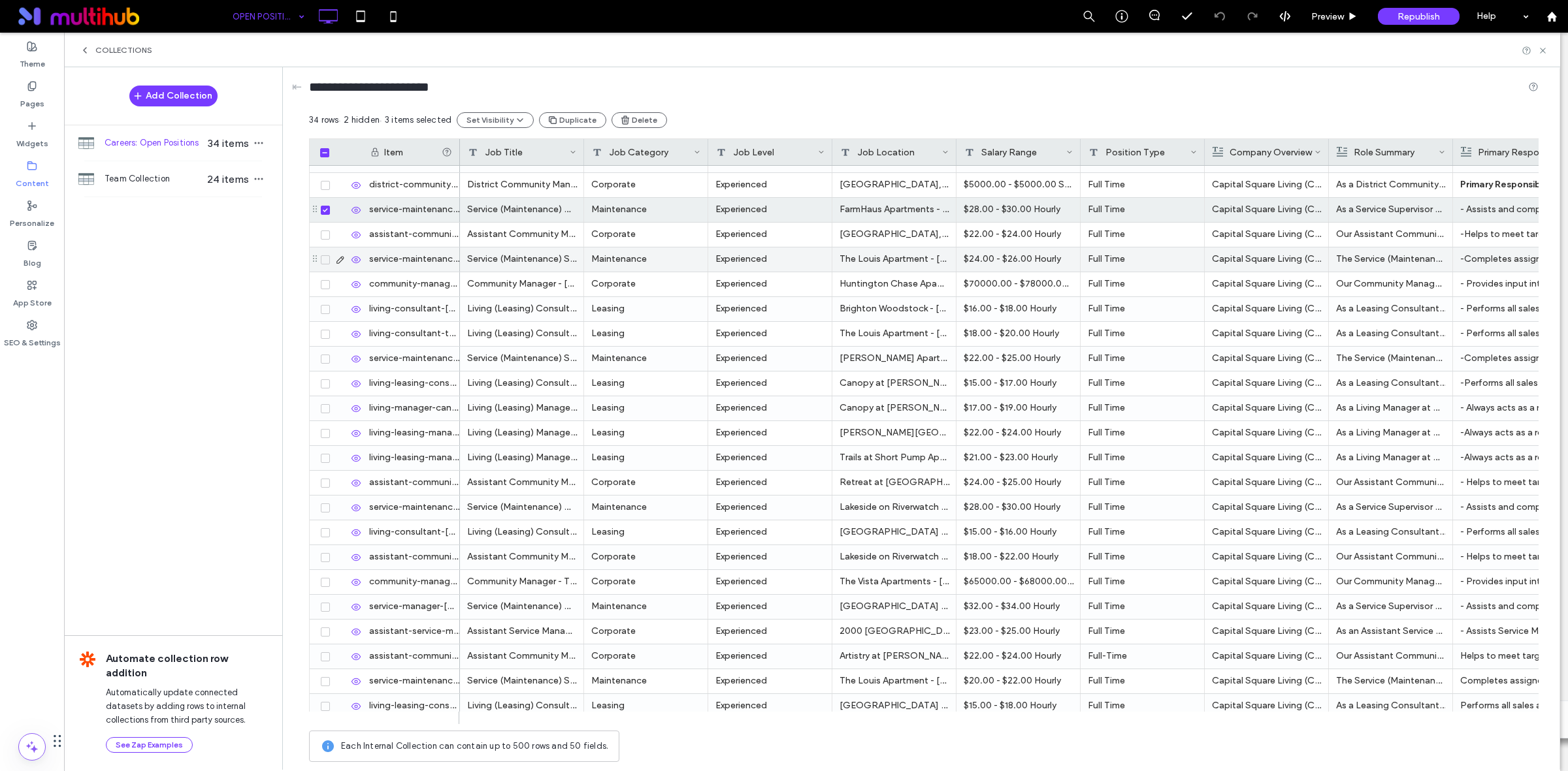
click at [342, 258] on icon at bounding box center [341, 260] width 11 height 11
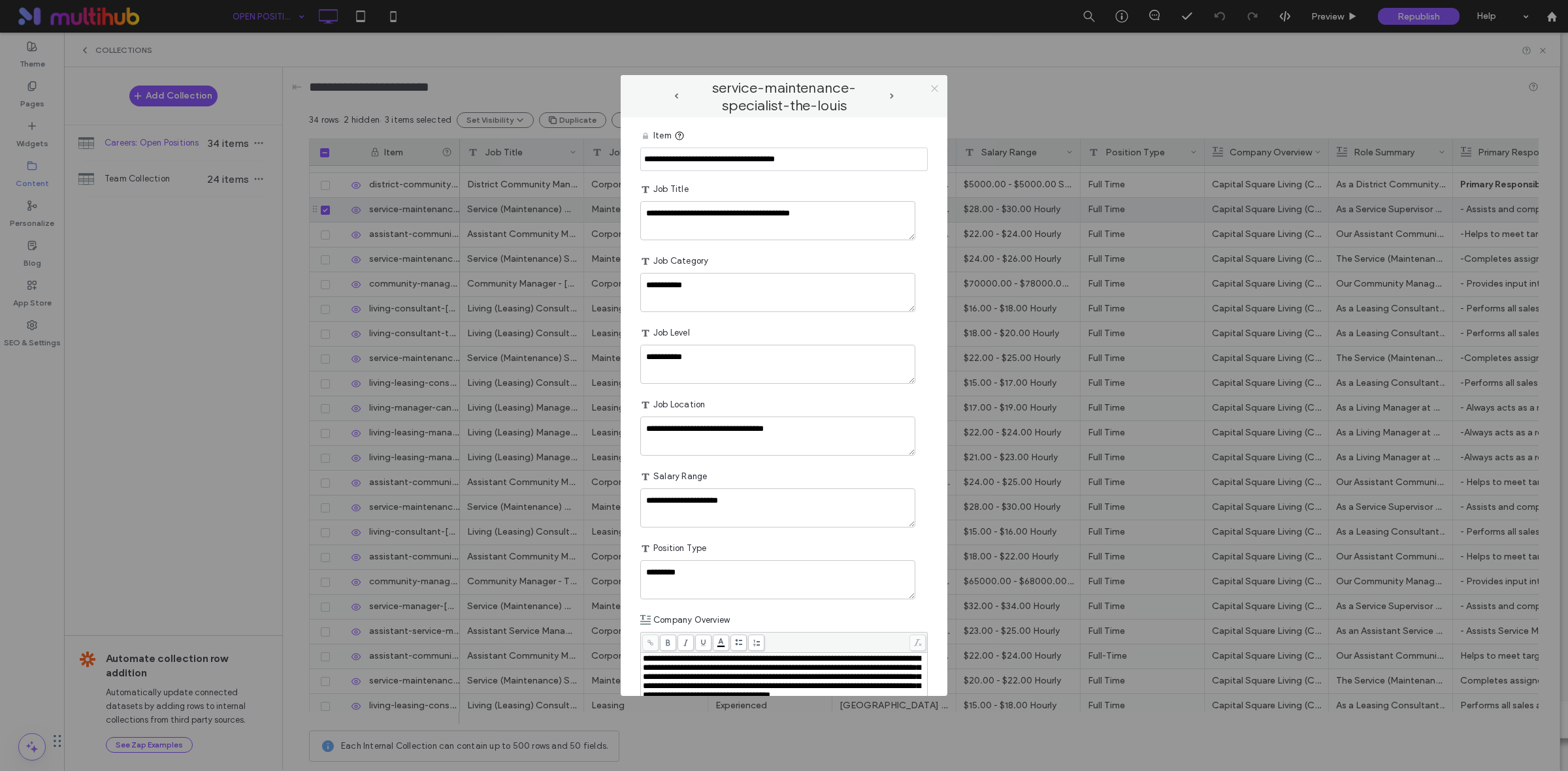
click at [931, 82] on span at bounding box center [934, 88] width 10 height 20
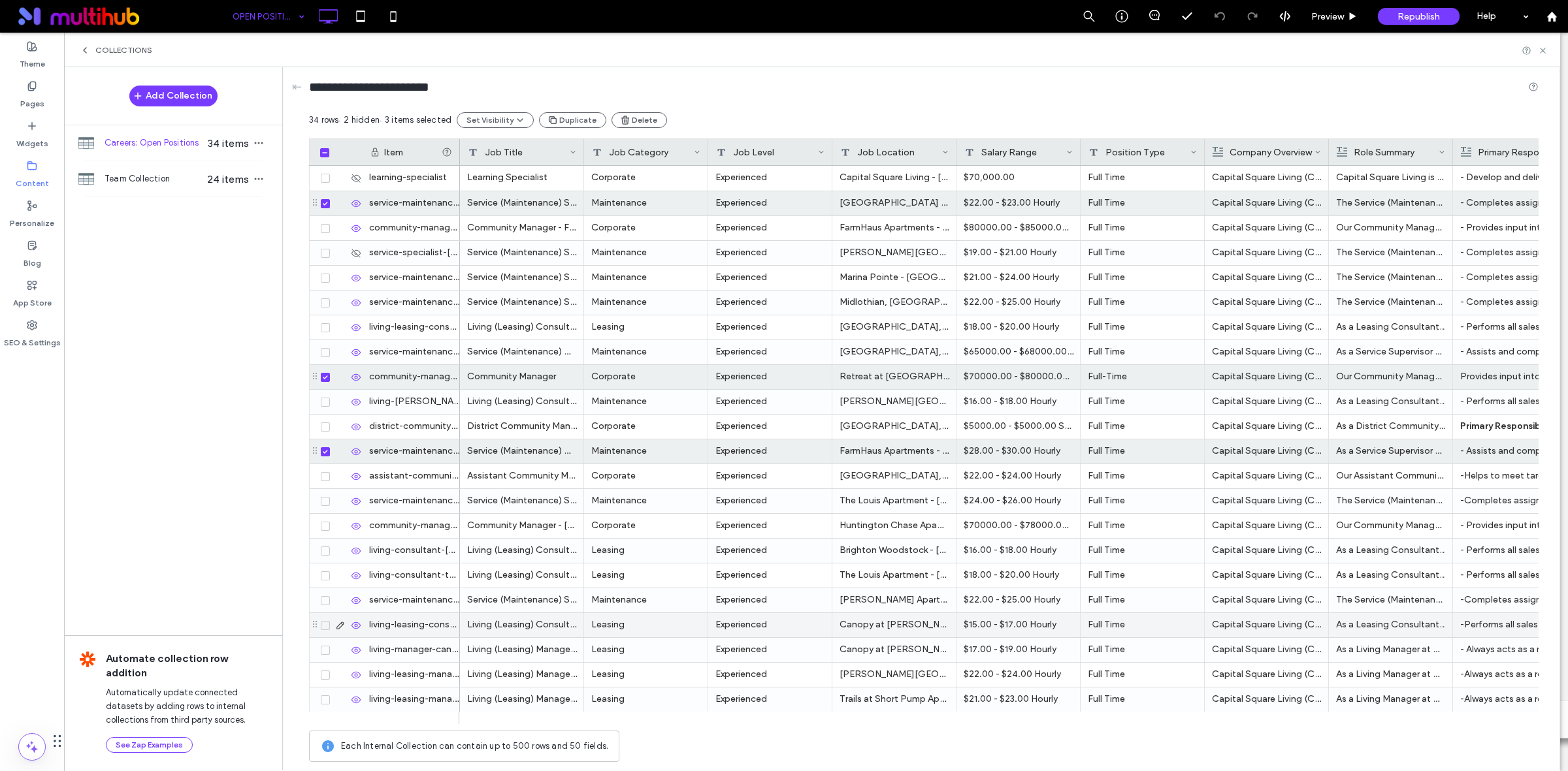
scroll to position [245, 0]
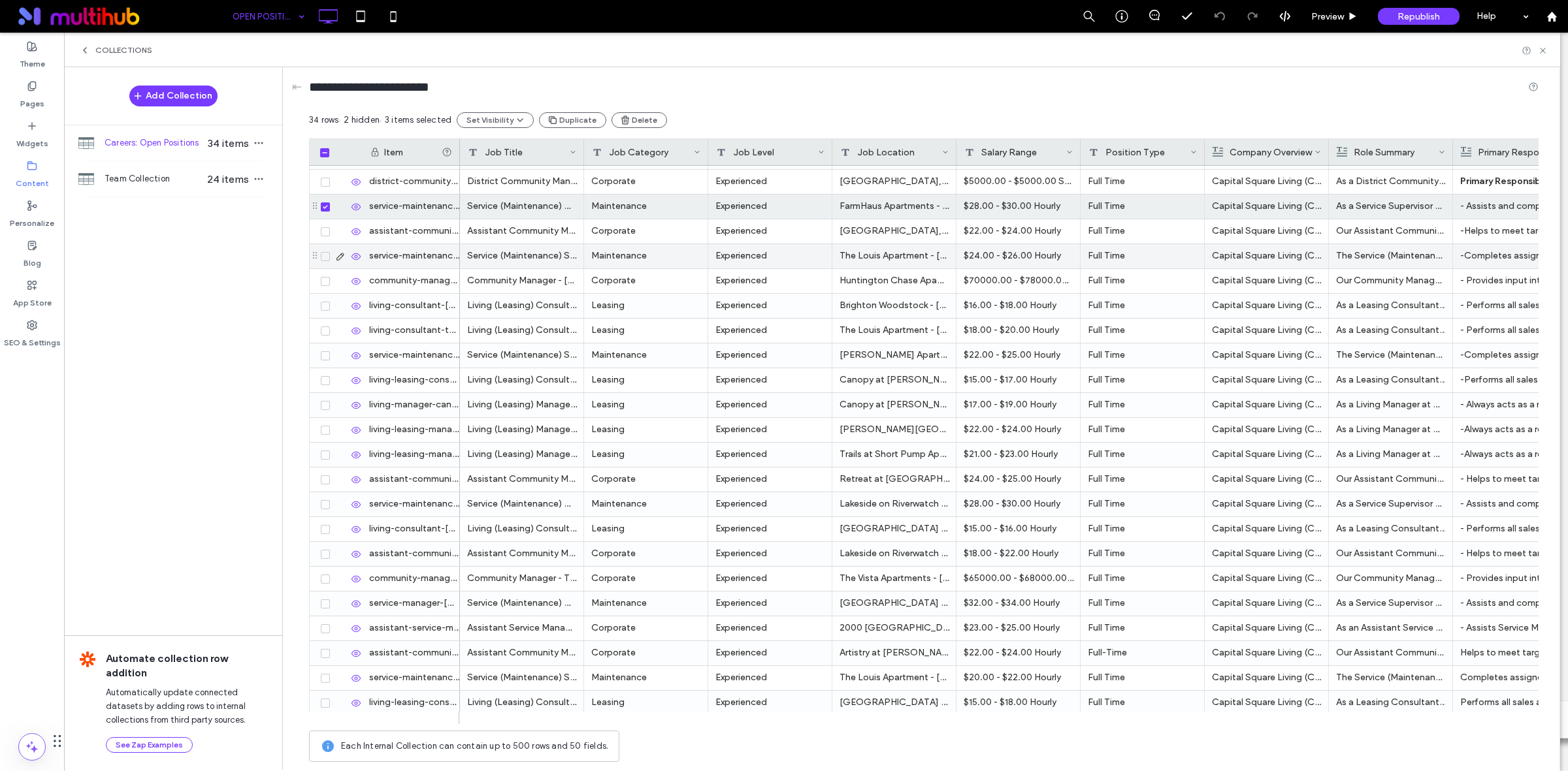
click at [338, 256] on icon at bounding box center [341, 256] width 11 height 11
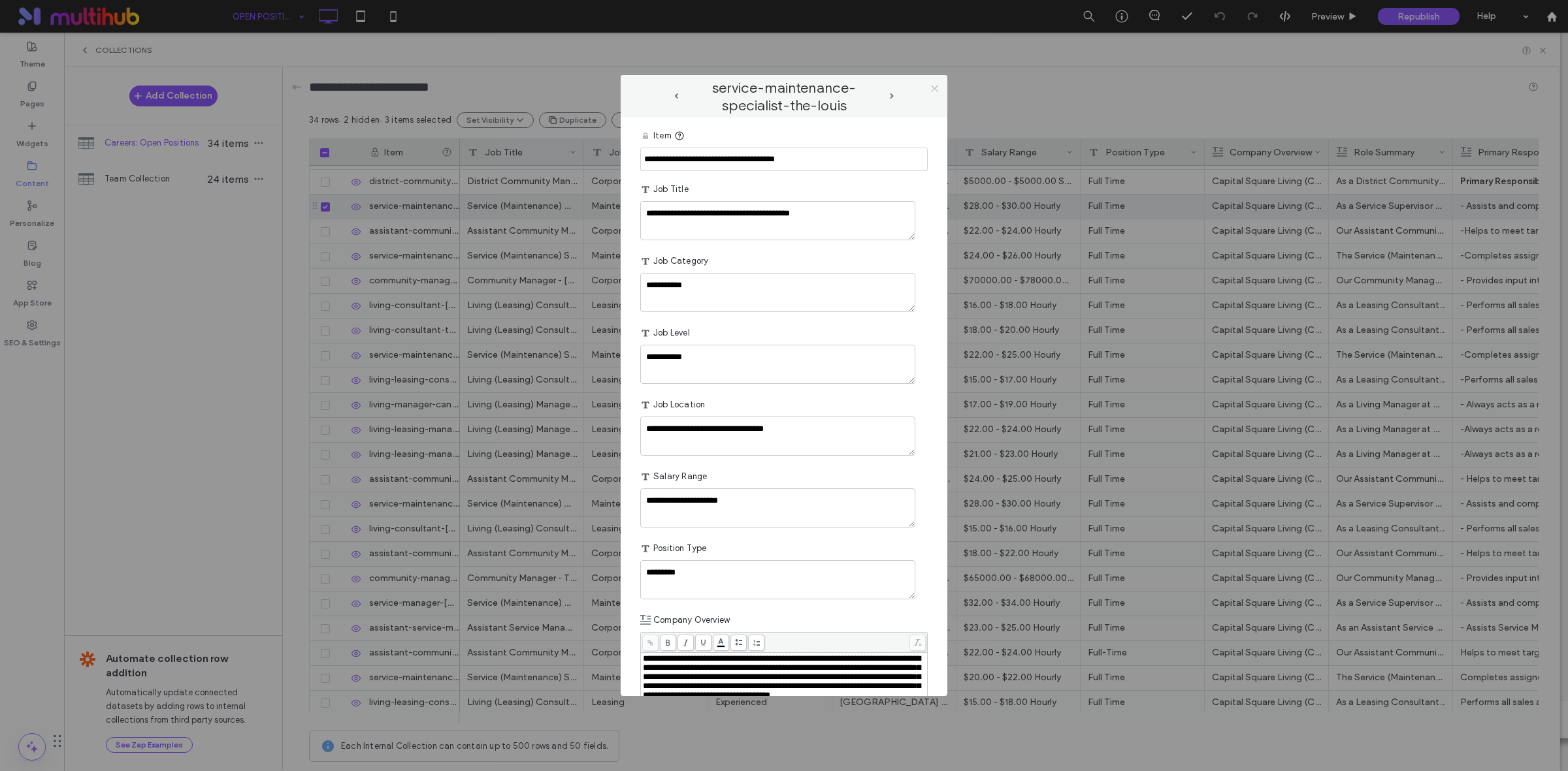
click at [938, 80] on span at bounding box center [934, 88] width 10 height 20
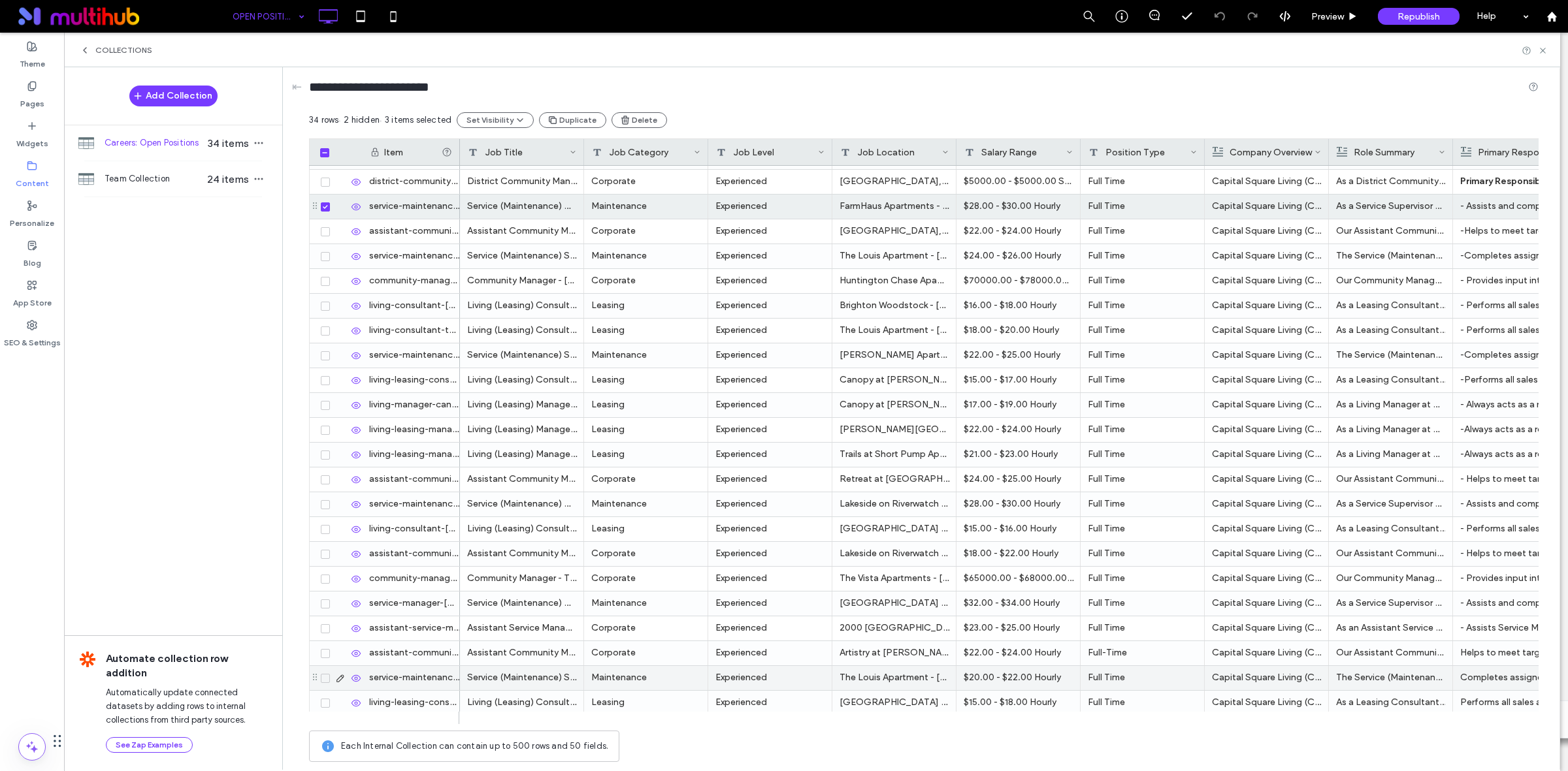
click at [338, 681] on use at bounding box center [340, 678] width 7 height 7
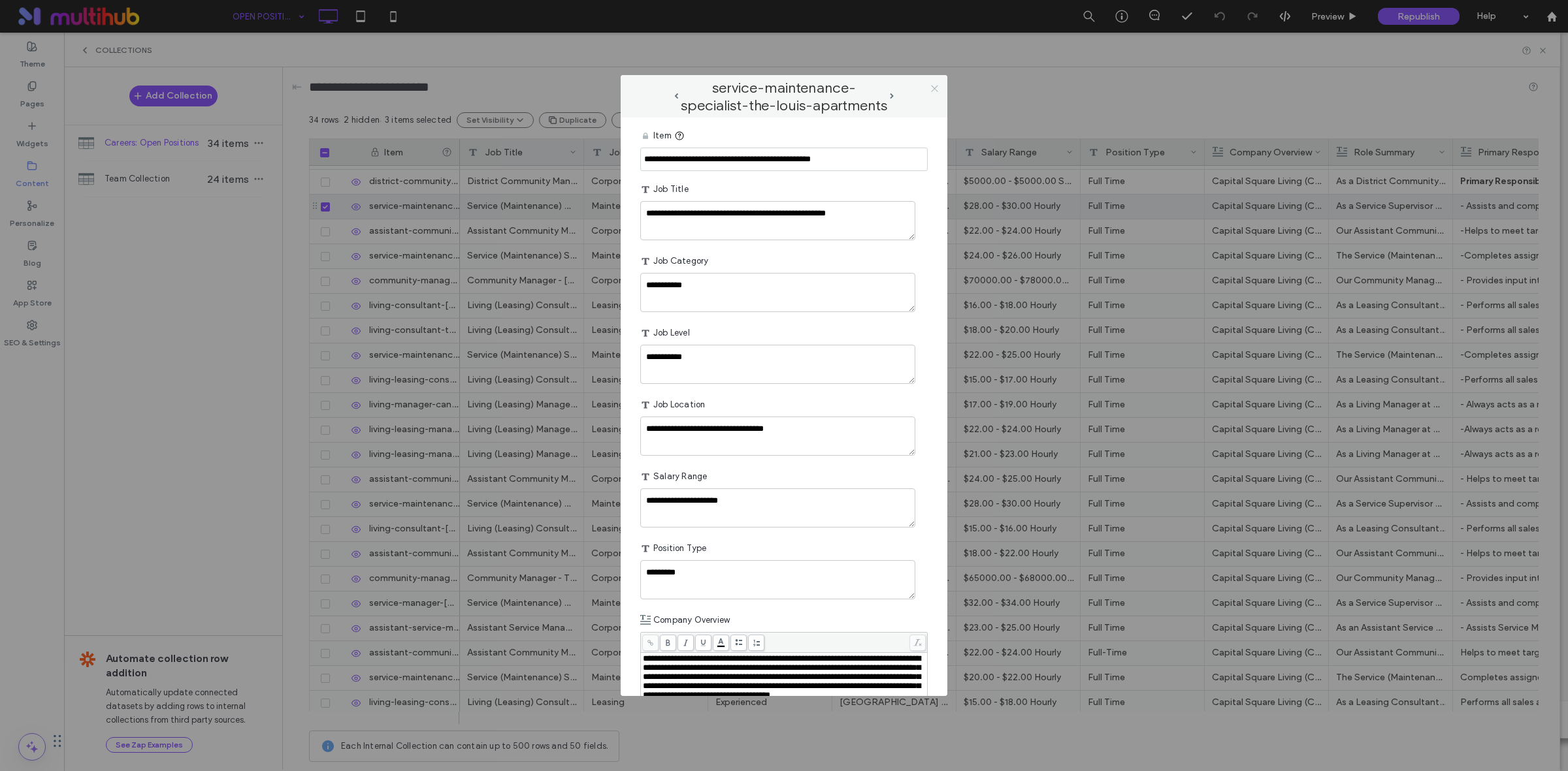
click at [932, 87] on icon at bounding box center [934, 88] width 10 height 10
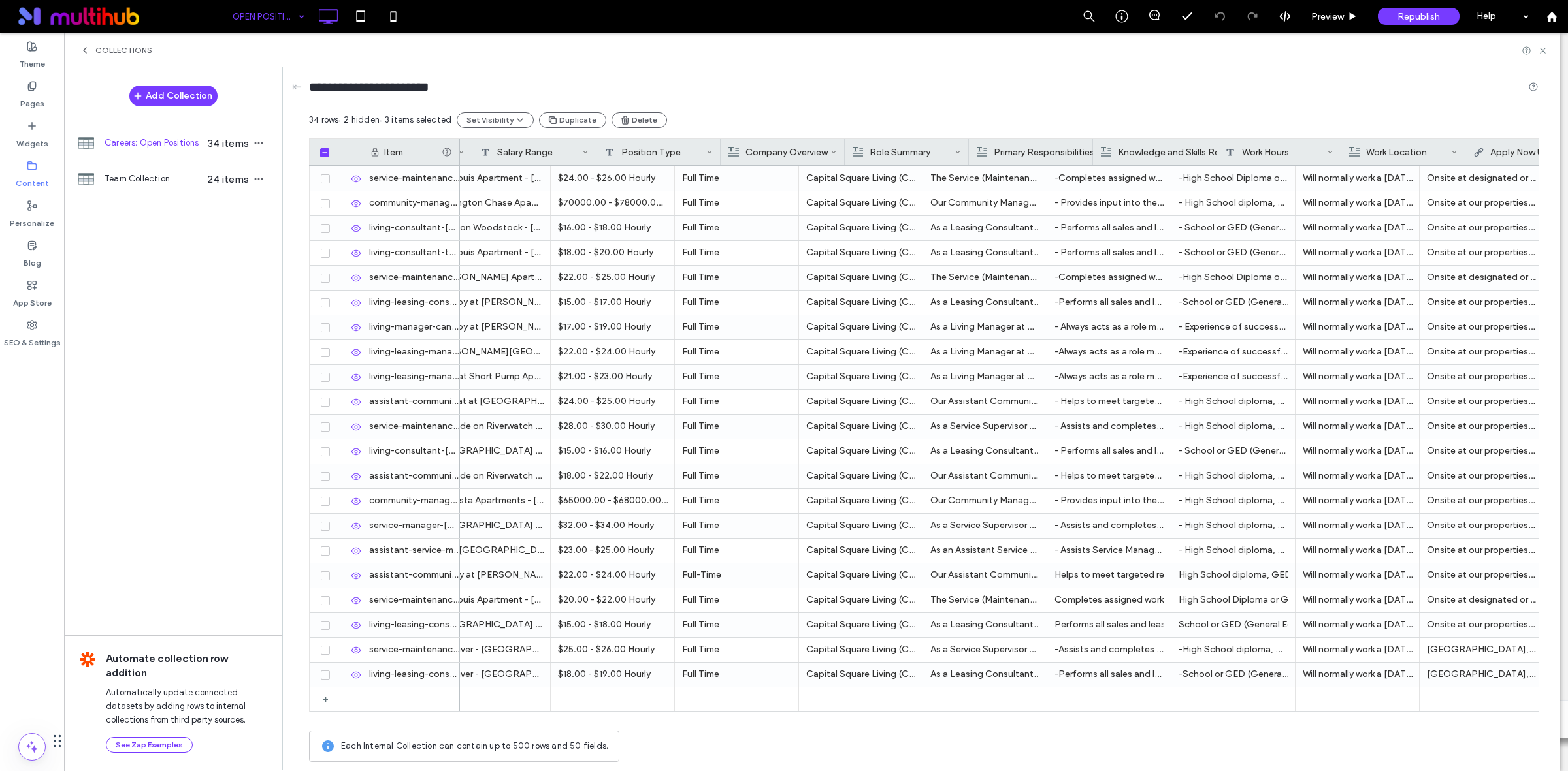
scroll to position [0, 0]
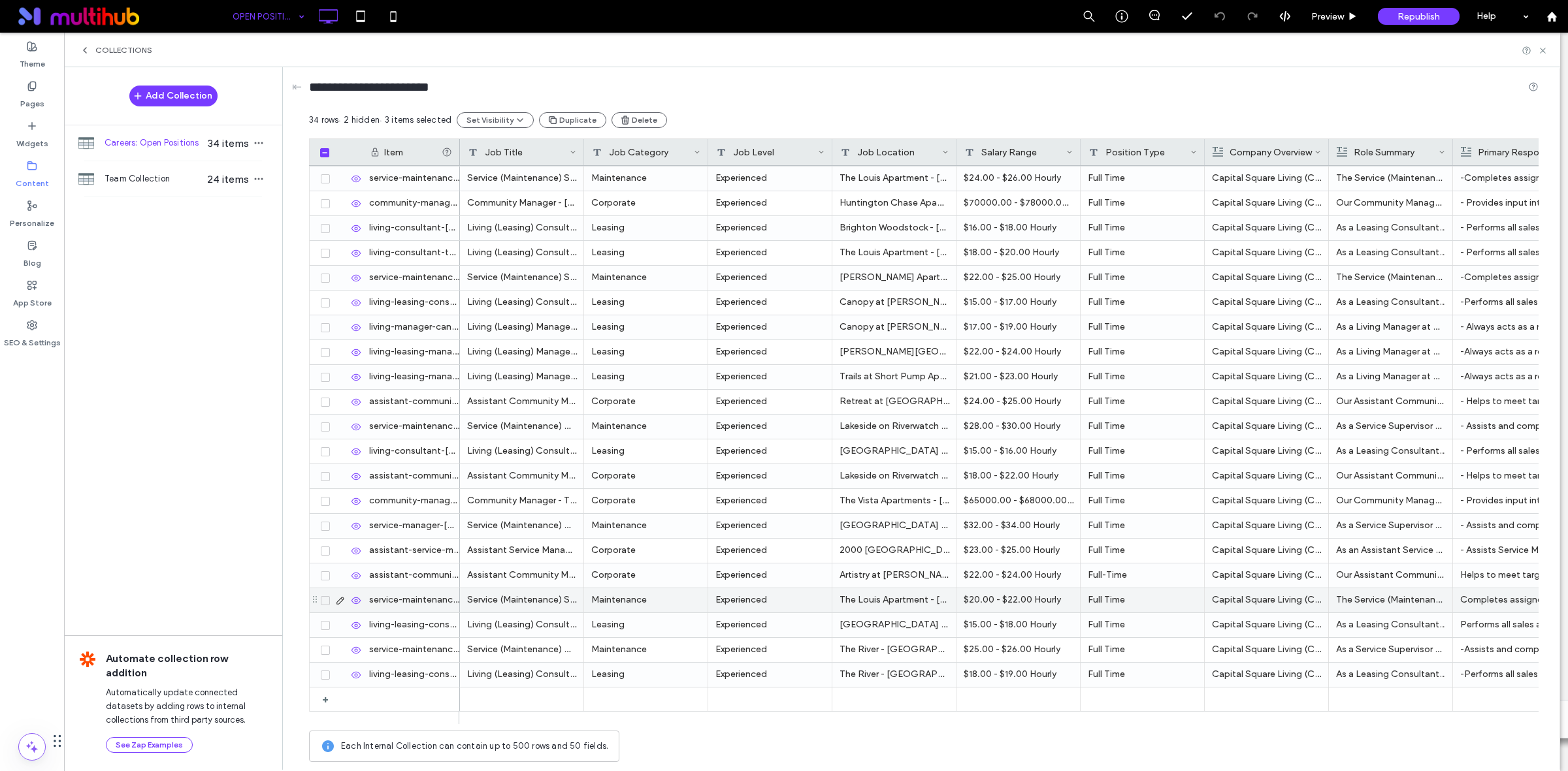
click at [326, 599] on icon at bounding box center [326, 601] width 5 height 4
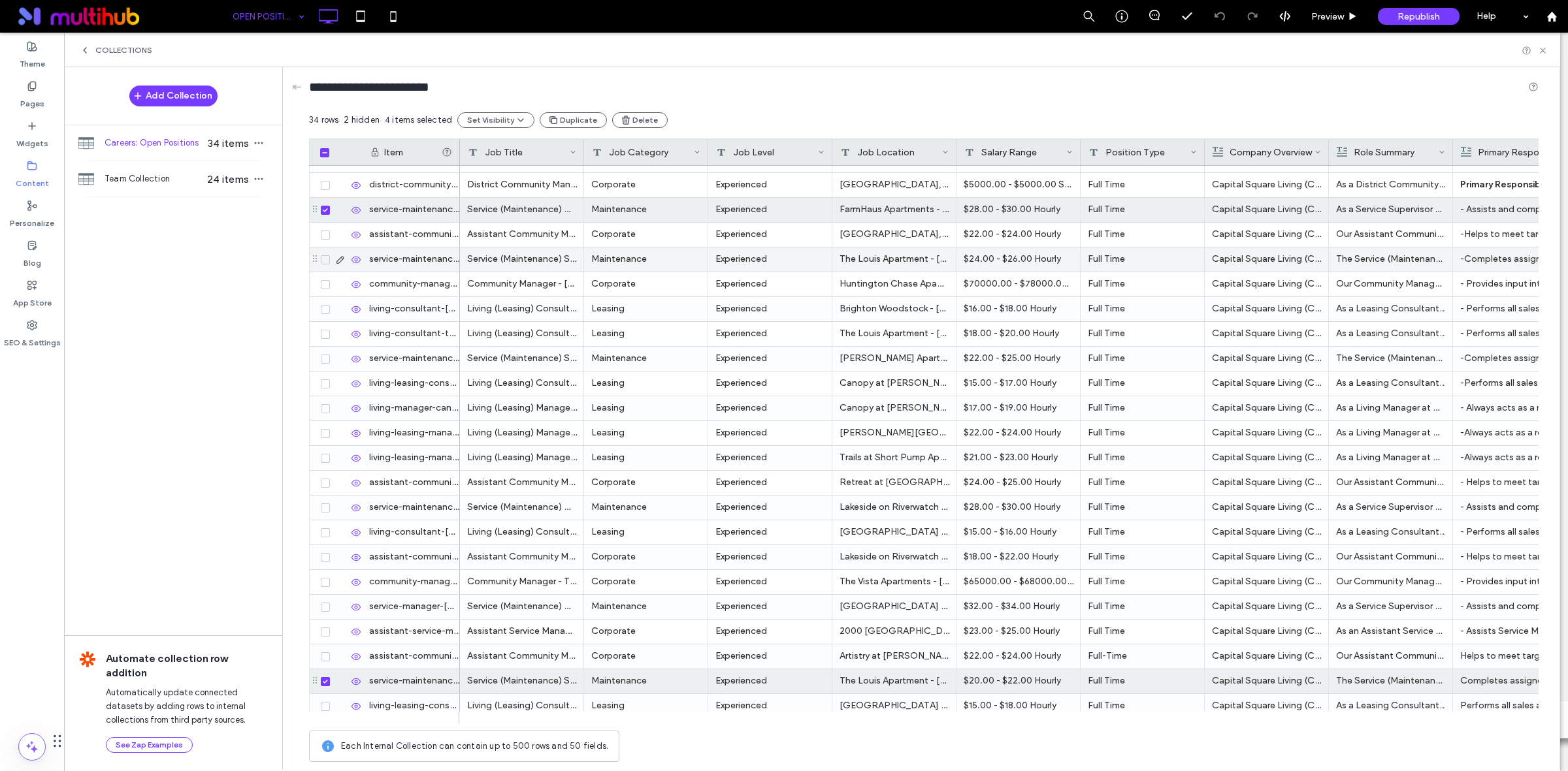
click at [327, 259] on icon at bounding box center [326, 260] width 5 height 4
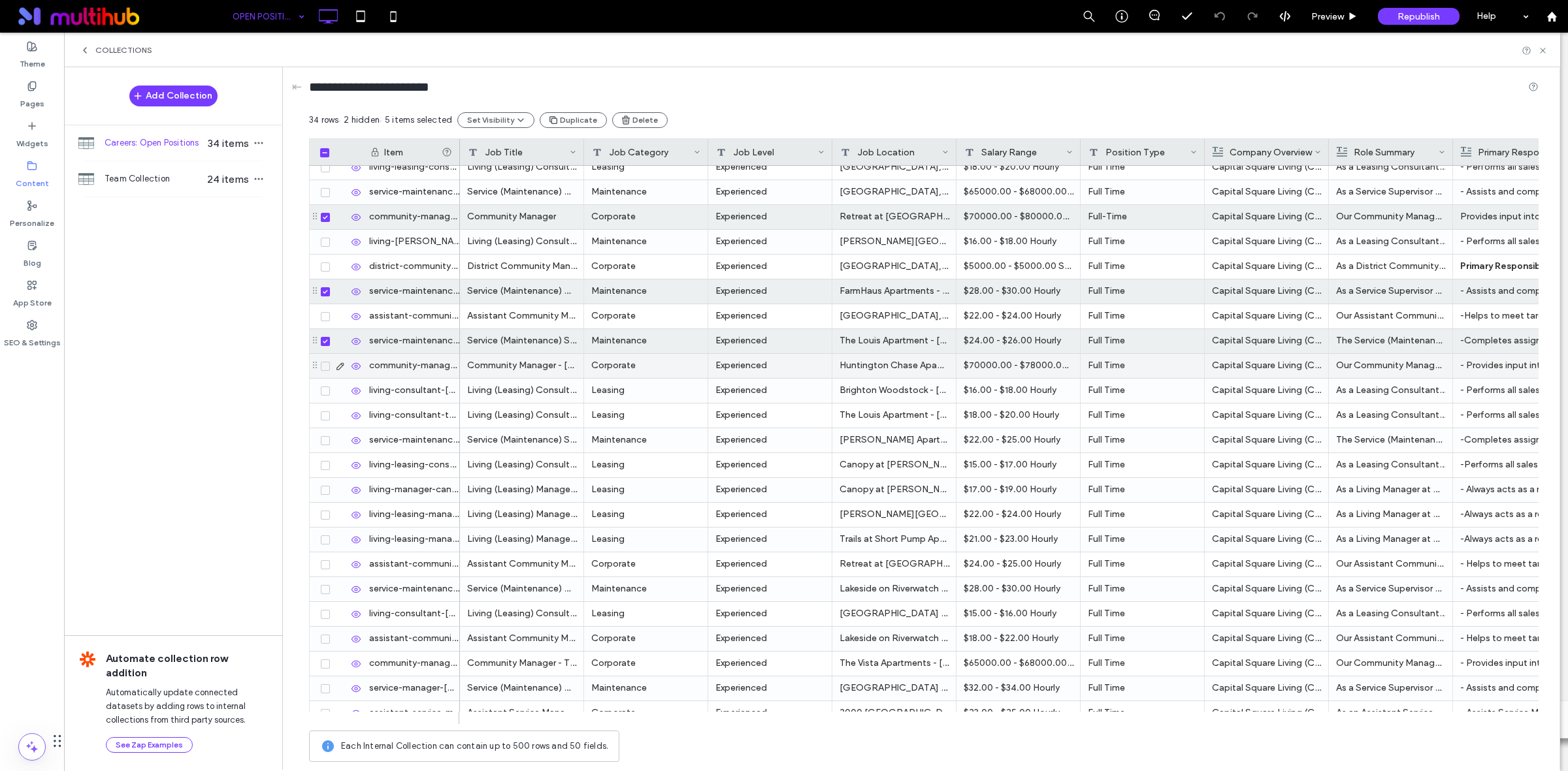
click at [325, 366] on icon at bounding box center [326, 366] width 5 height 4
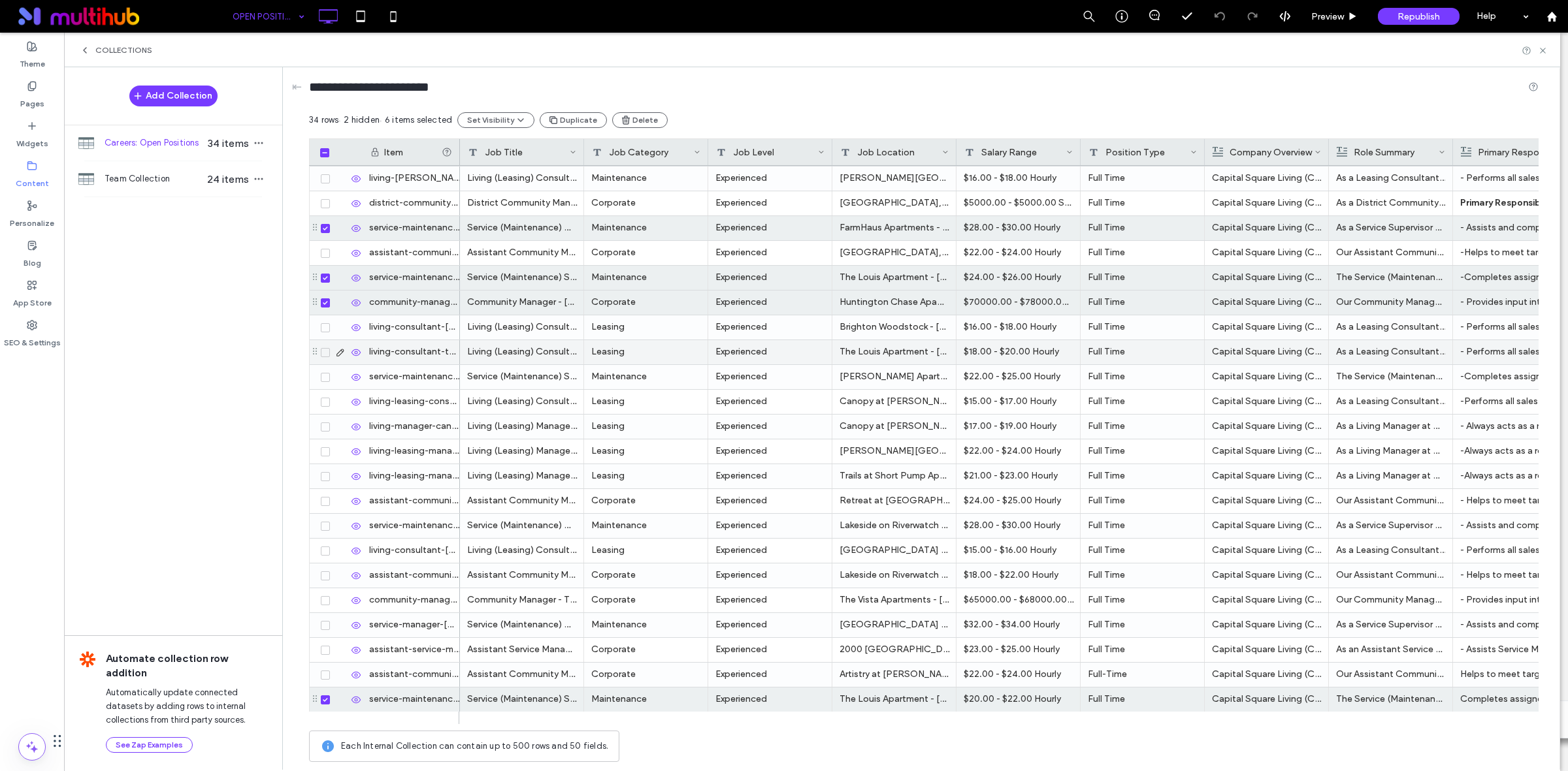
scroll to position [324, 0]
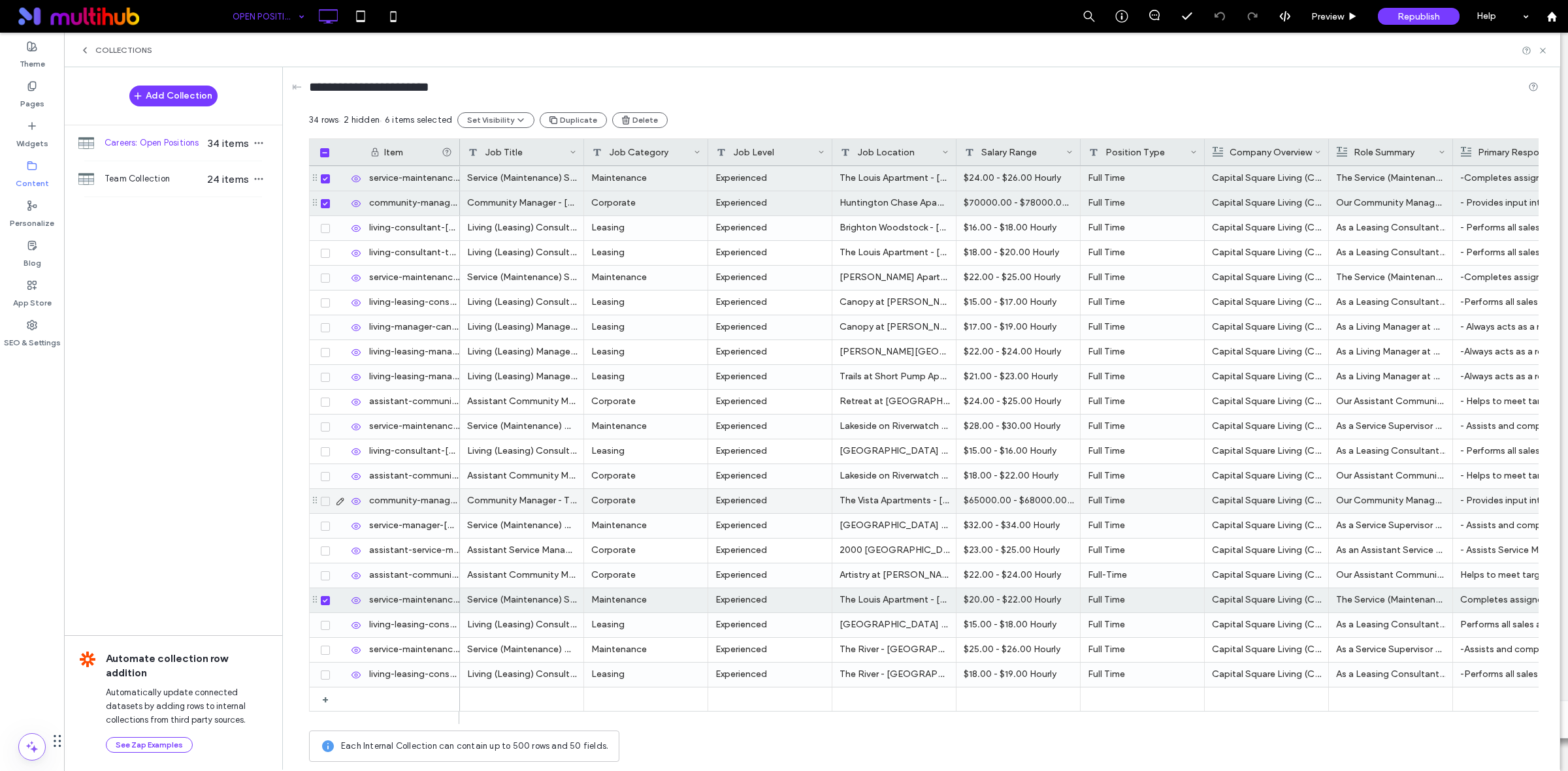
click at [330, 501] on span at bounding box center [326, 501] width 9 height 9
